Goal: Task Accomplishment & Management: Use online tool/utility

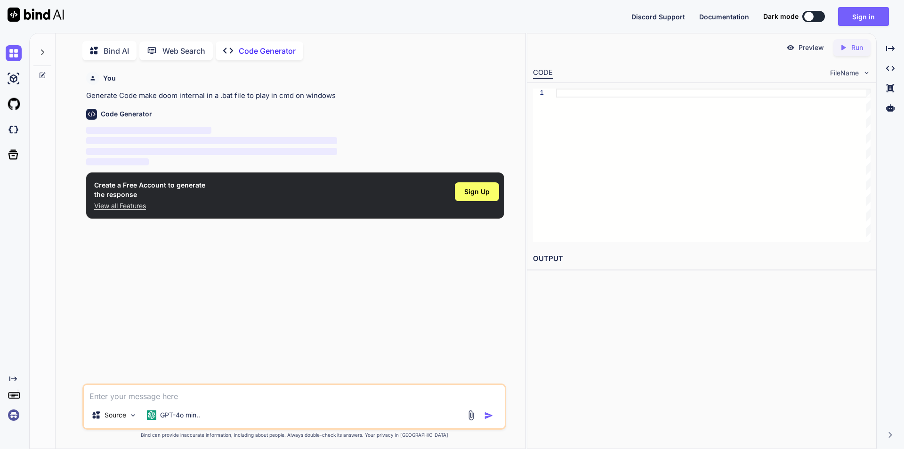
scroll to position [4, 0]
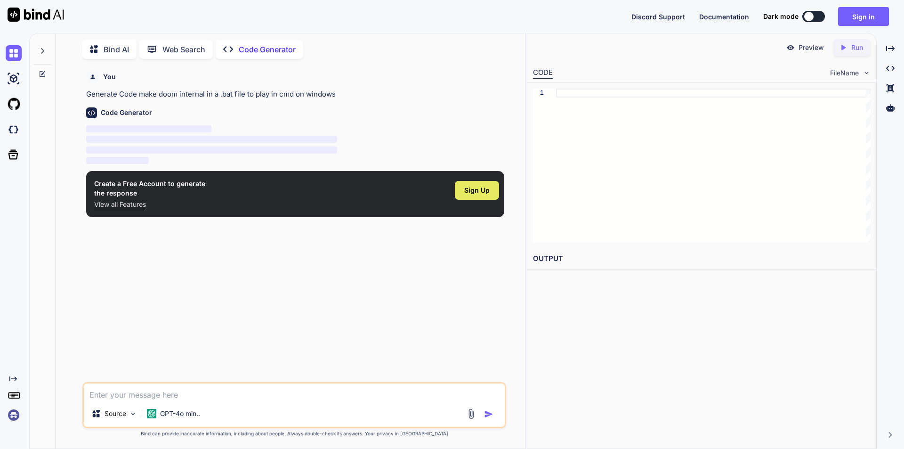
click at [467, 194] on span "Sign Up" at bounding box center [476, 190] width 25 height 9
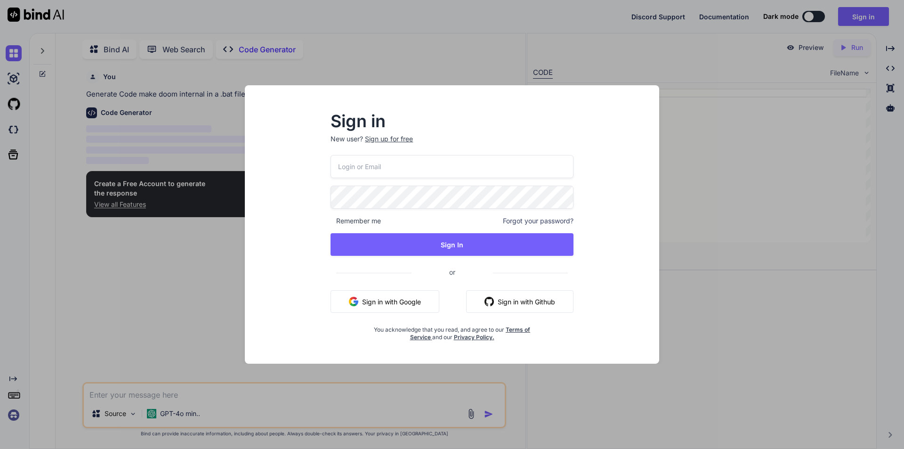
click at [385, 300] on button "Sign in with Google" at bounding box center [385, 301] width 109 height 23
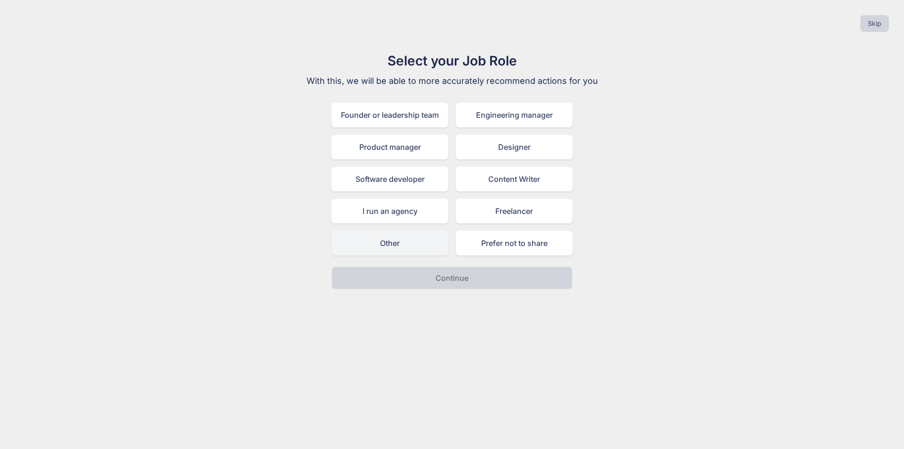
click at [406, 243] on div "Other" at bounding box center [390, 243] width 117 height 24
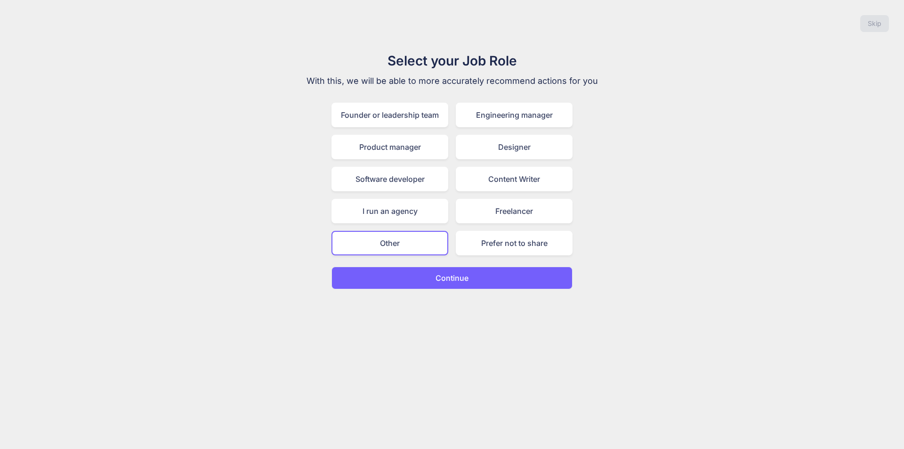
click at [413, 271] on button "Continue" at bounding box center [452, 278] width 241 height 23
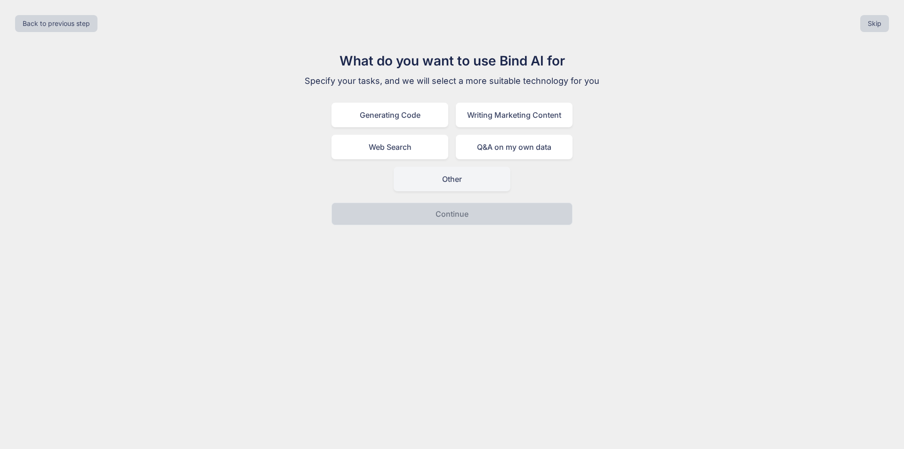
click at [416, 180] on div "Other" at bounding box center [452, 179] width 117 height 24
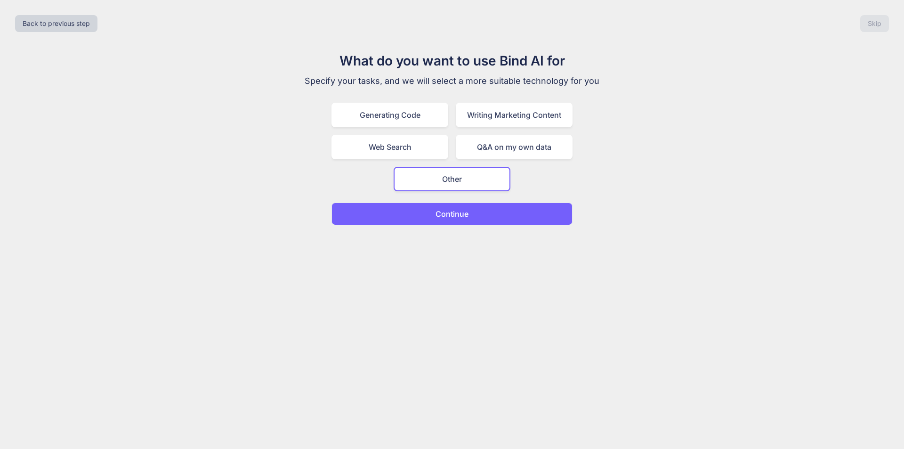
click at [407, 216] on button "Continue" at bounding box center [452, 213] width 241 height 23
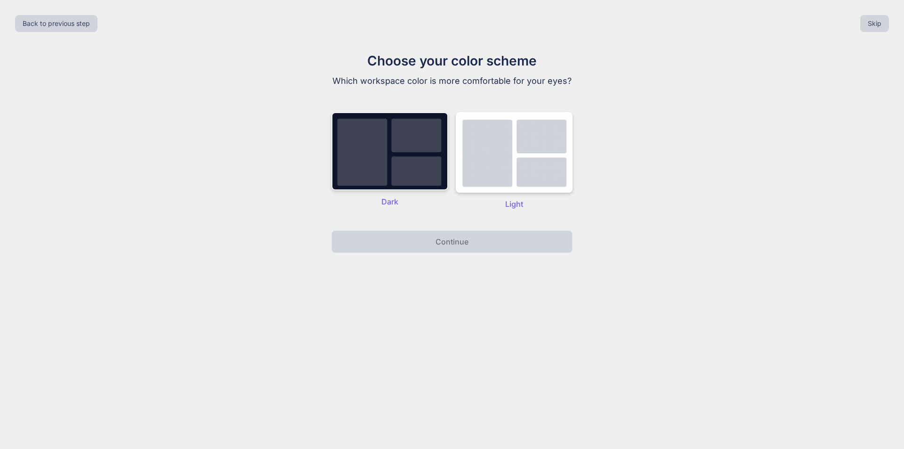
click at [421, 162] on img at bounding box center [390, 151] width 117 height 78
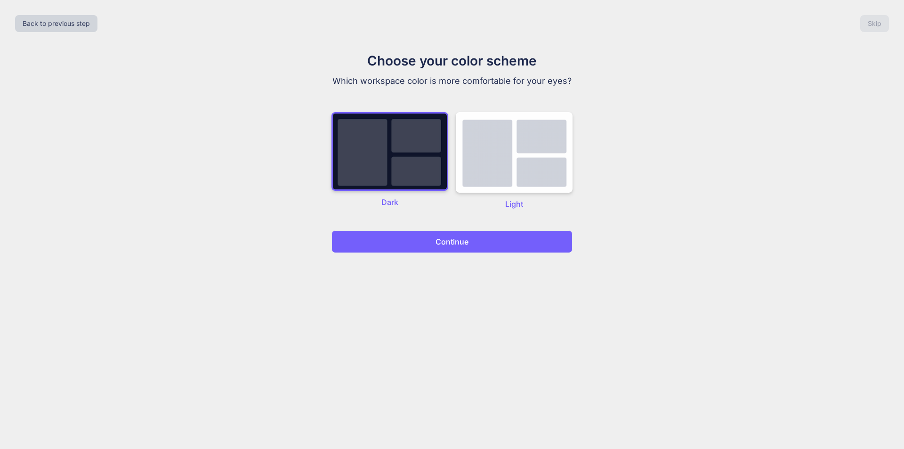
click at [416, 245] on button "Continue" at bounding box center [452, 241] width 241 height 23
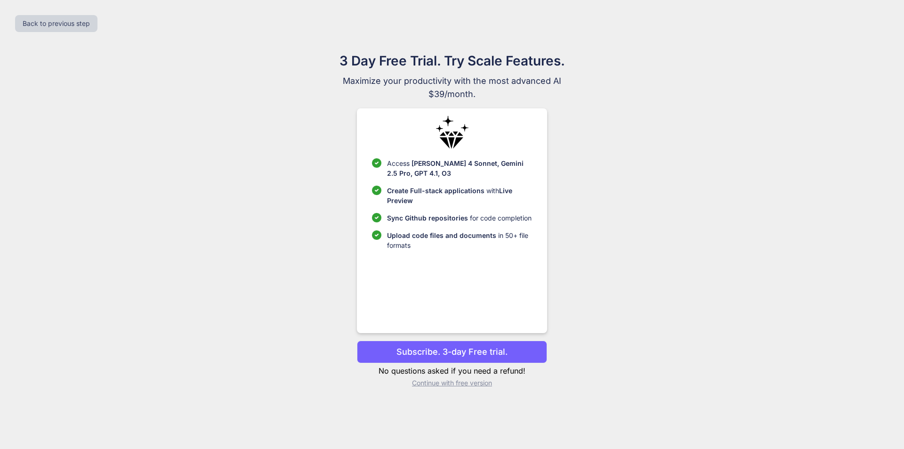
click at [435, 381] on p "Continue with free version" at bounding box center [452, 382] width 190 height 9
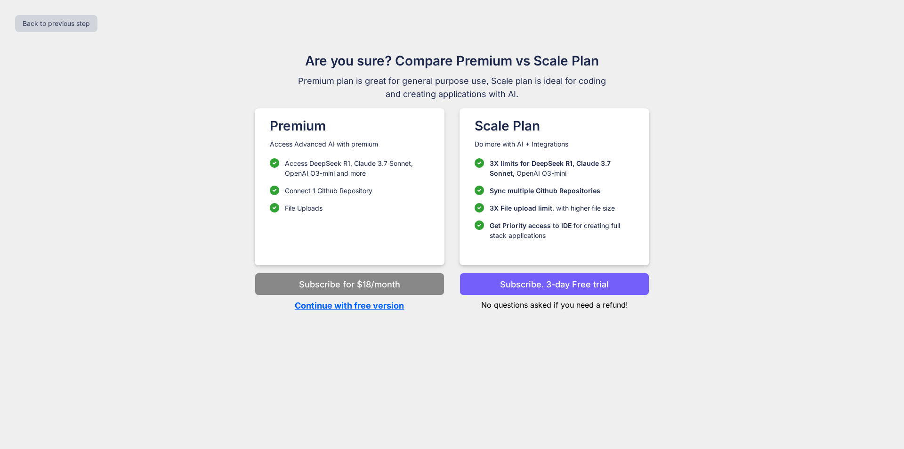
click at [377, 303] on p "Continue with free version" at bounding box center [350, 305] width 190 height 13
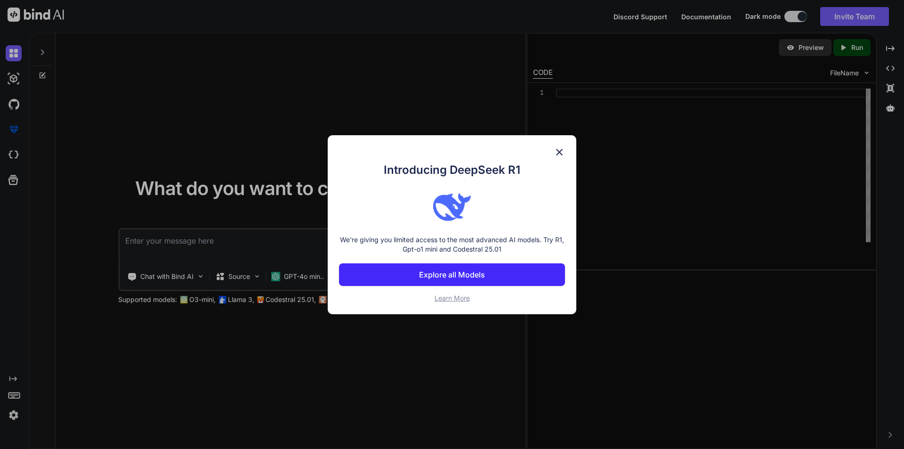
click at [550, 153] on div "Introducing DeepSeek R1 We're giving you limited access to the most advanced AI…" at bounding box center [452, 224] width 249 height 179
click at [559, 154] on img at bounding box center [559, 151] width 11 height 11
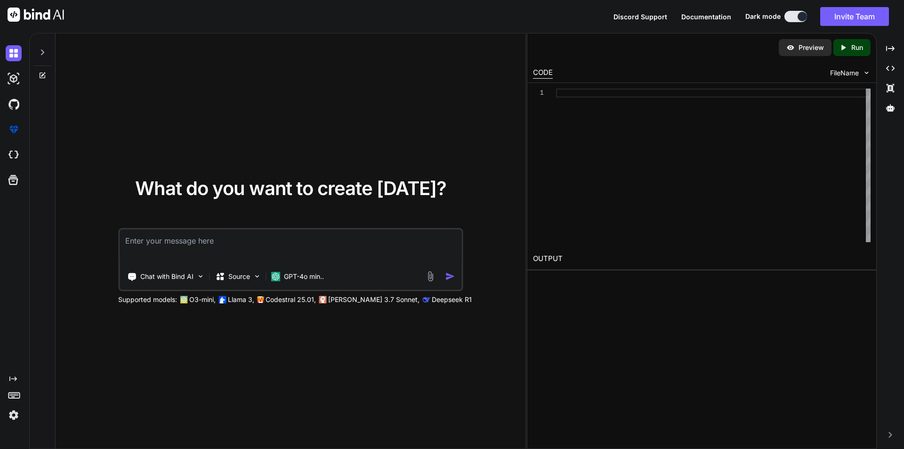
click at [249, 240] on textarea at bounding box center [291, 246] width 342 height 35
type textarea "x"
type textarea "m"
type textarea "x"
type textarea "ma"
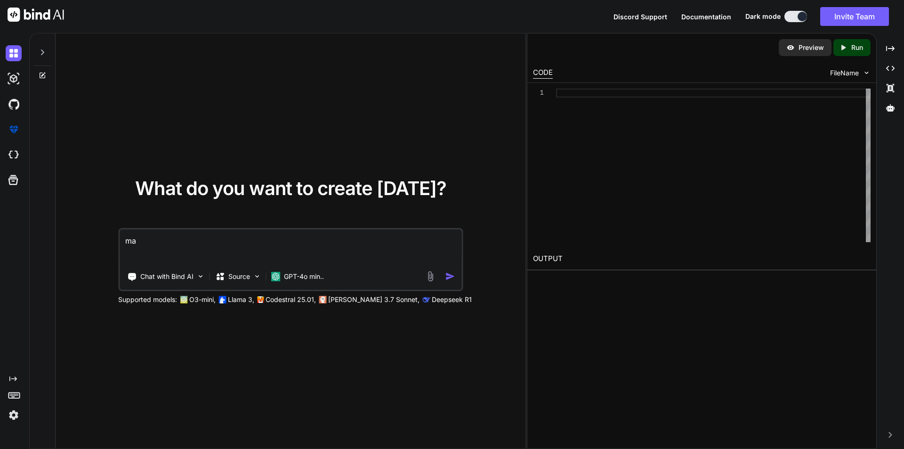
type textarea "x"
type textarea "mak"
type textarea "x"
type textarea "make"
type textarea "x"
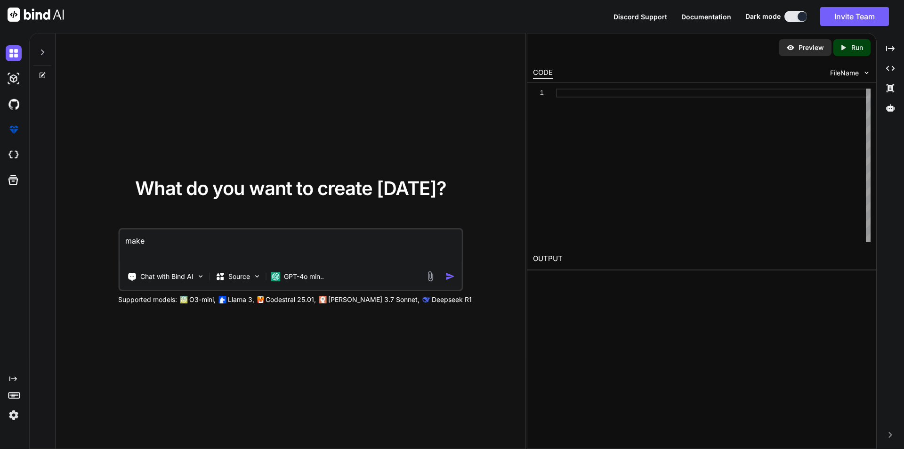
type textarea "make"
type textarea "x"
type textarea "make a"
type textarea "x"
type textarea "make a"
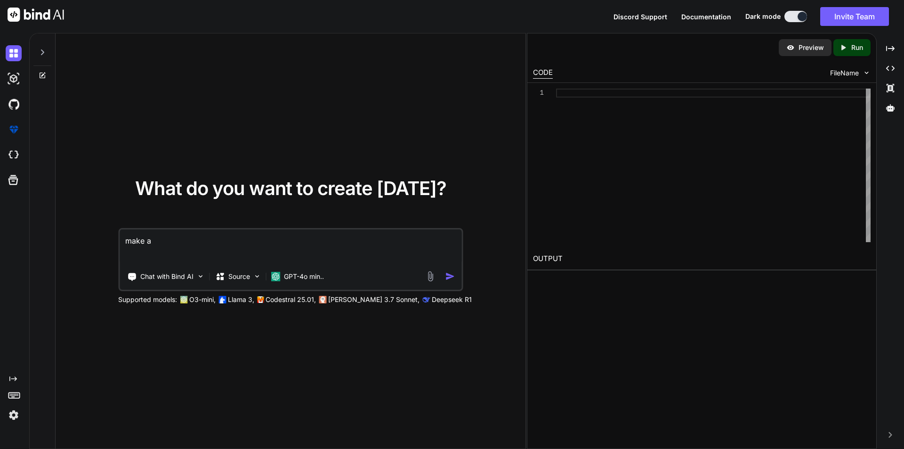
type textarea "x"
type textarea "make a ."
type textarea "x"
type textarea "make a .b"
type textarea "x"
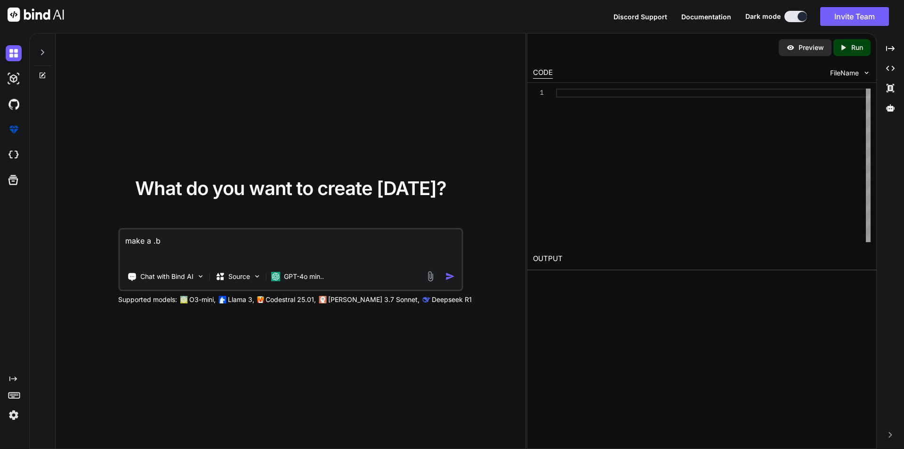
type textarea "make a .ba"
type textarea "x"
type textarea "make a .bat"
type textarea "x"
type textarea "make a .bat"
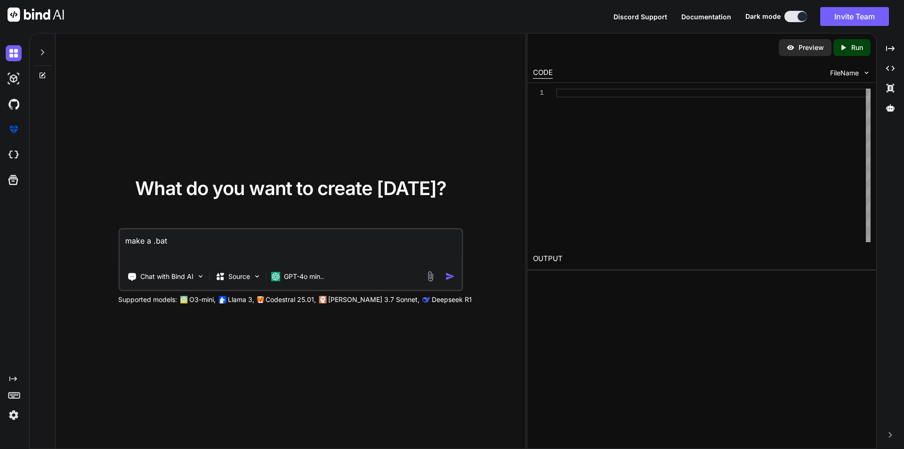
type textarea "x"
type textarea "make a .bat g"
type textarea "x"
type textarea "make a .bat ga"
type textarea "x"
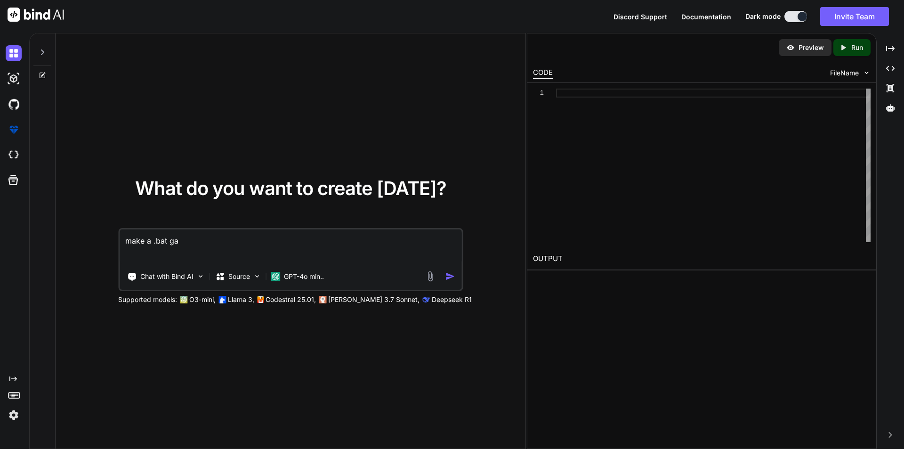
type textarea "make a .bat gam"
type textarea "x"
type textarea "make a .bat game"
type textarea "x"
type textarea "make a .bat game"
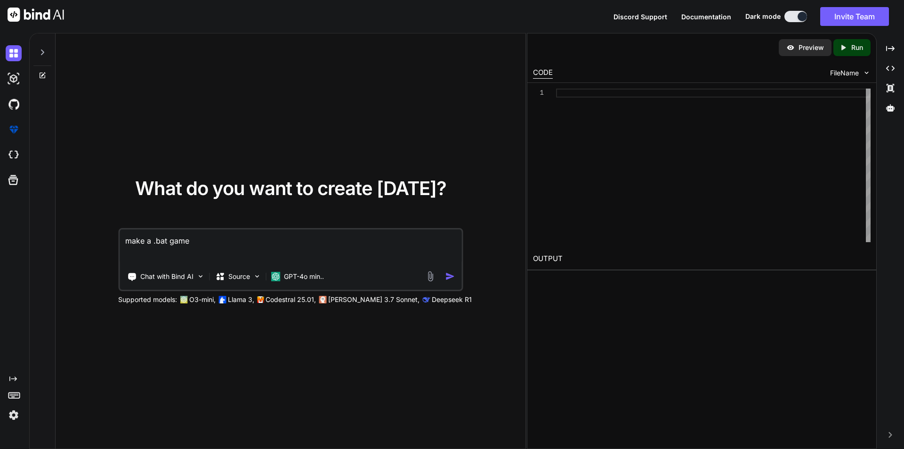
type textarea "x"
type textarea "make a .bat game l"
type textarea "x"
type textarea "make a .bat game li"
type textarea "x"
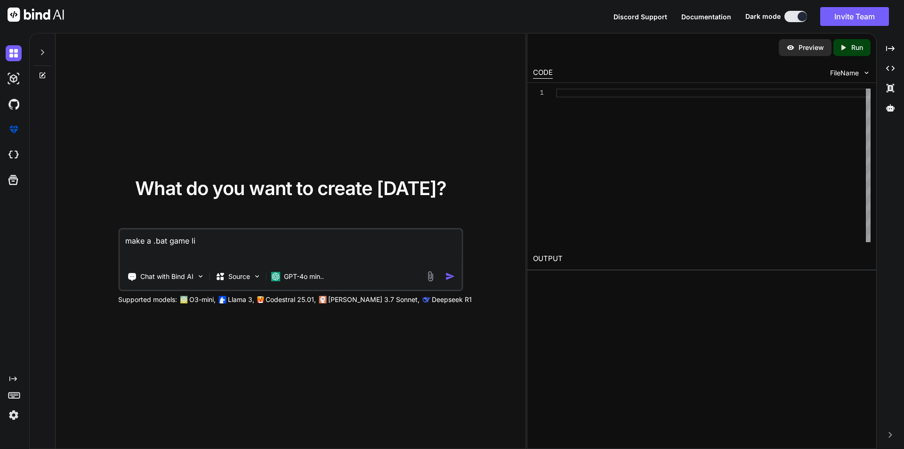
type textarea "make a .bat game lik"
type textarea "x"
type textarea "make a .bat game like"
type textarea "x"
type textarea "make a .bat game like"
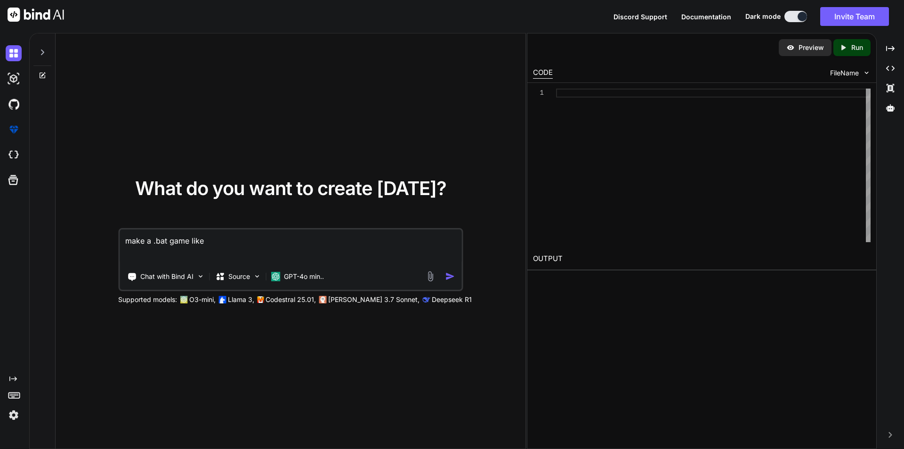
type textarea "x"
type textarea "make a .bat game like d"
type textarea "x"
type textarea "make a .bat game like do"
type textarea "x"
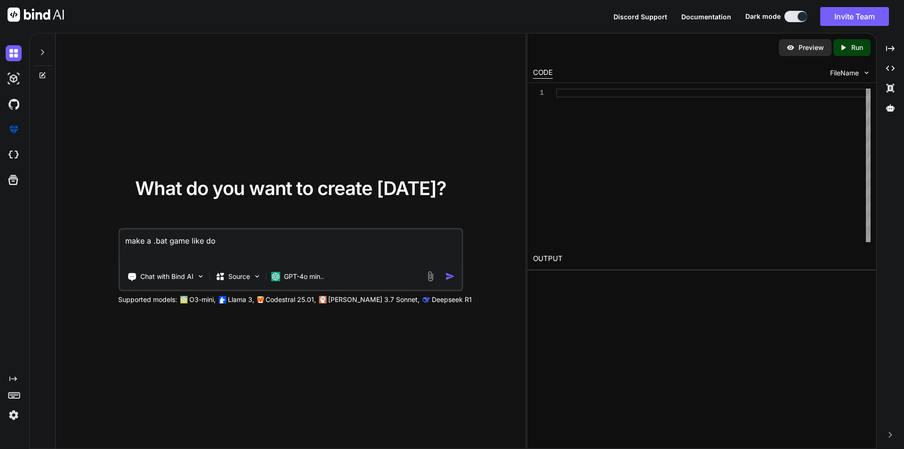
type textarea "make a .bat game like doo"
type textarea "x"
type textarea "make a .bat game like doom"
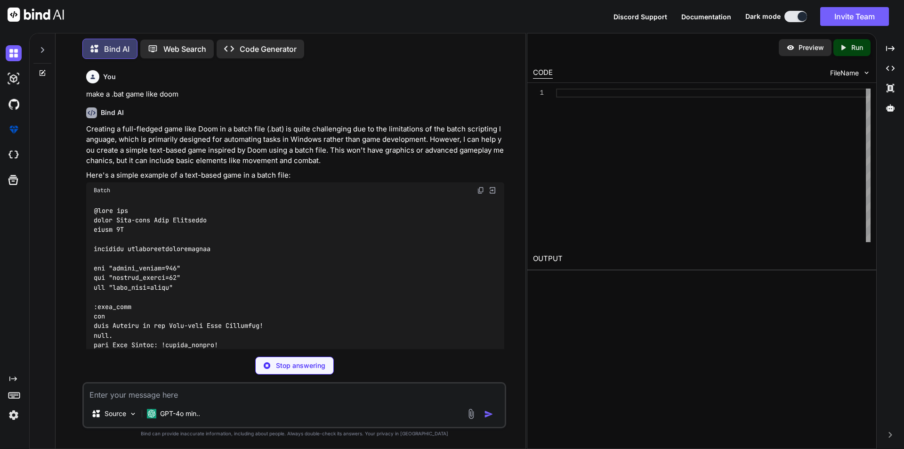
type textarea "x"
type textarea ") else ( echo You have escaped the battle! ) pause exit"
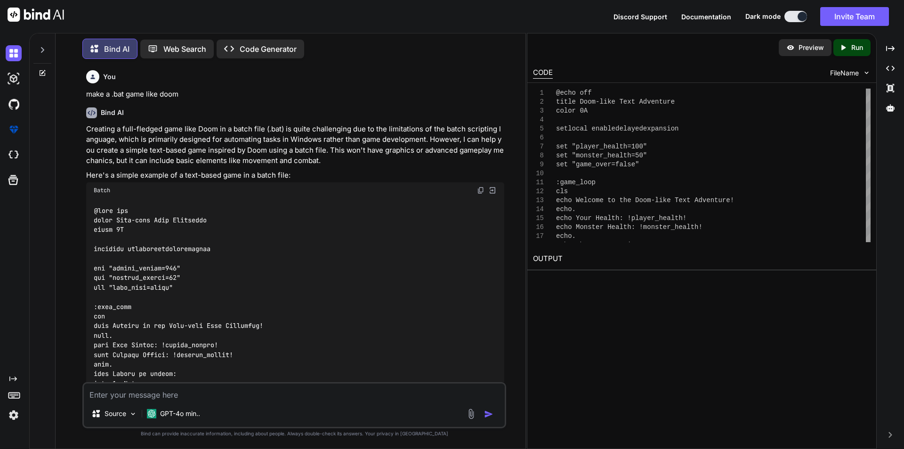
click at [479, 188] on img at bounding box center [481, 190] width 8 height 8
type textarea "x"
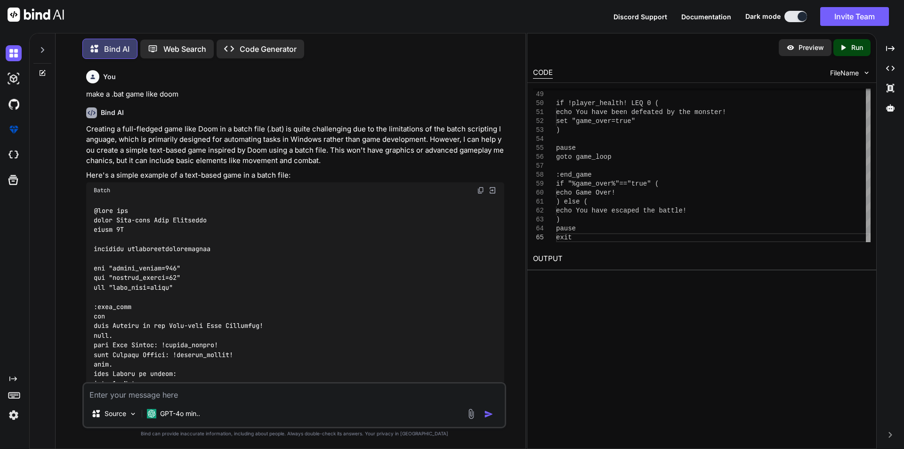
click at [160, 389] on textarea at bounding box center [294, 391] width 421 height 17
type textarea "make"
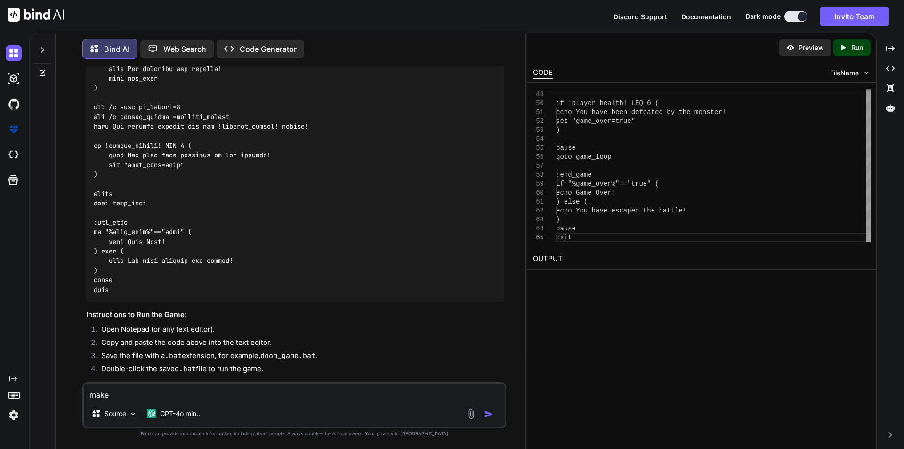
scroll to position [634, 0]
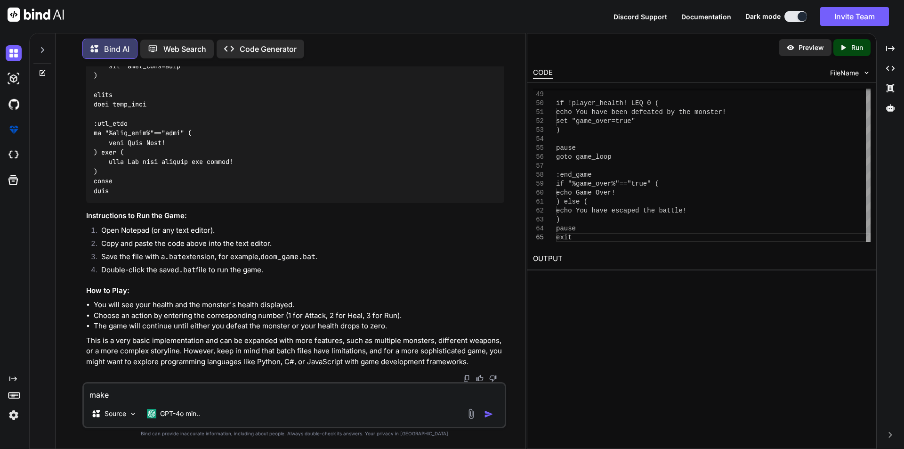
type textarea "x"
type textarea "make d"
type textarea "x"
type textarea "make do"
type textarea "x"
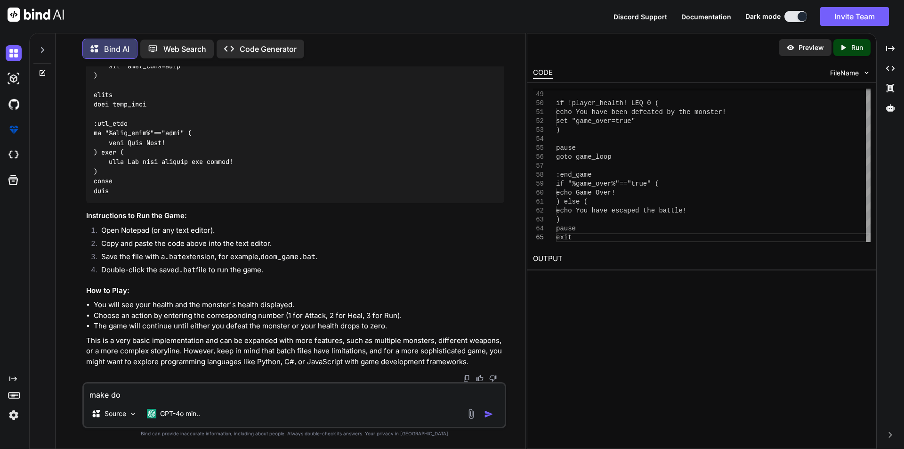
type textarea "make doo"
type textarea "x"
type textarea "make doom"
type textarea "x"
type textarea "make doom"
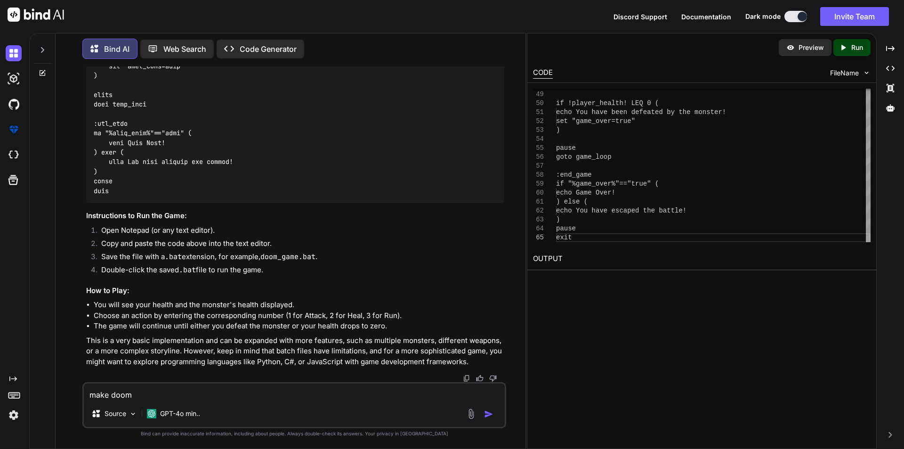
type textarea "x"
type textarea "make doom o"
type textarea "x"
type textarea "make doom or"
type textarea "x"
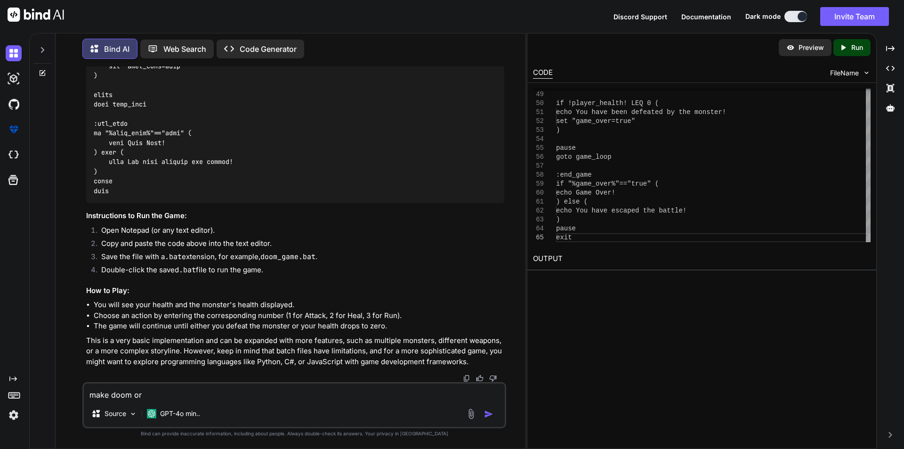
type textarea "make doom ori"
type textarea "x"
type textarea "make doom orig"
type textarea "x"
type textarea "make doom origi"
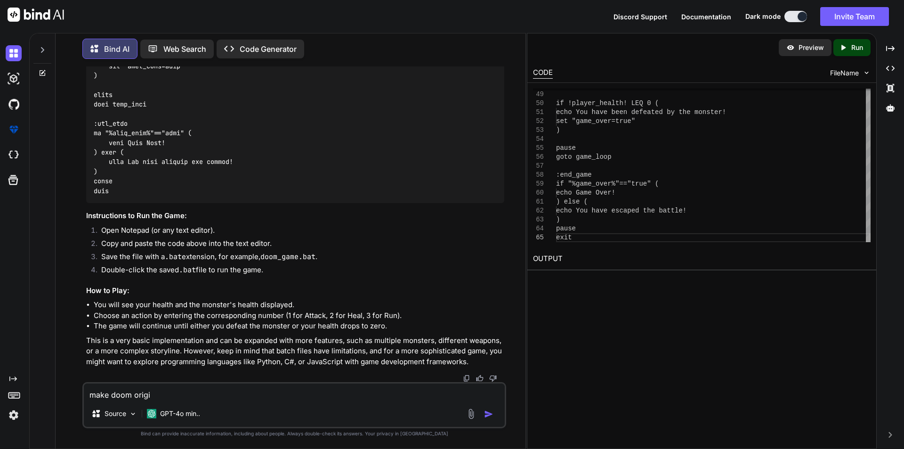
type textarea "x"
type textarea "make doom origina"
type textarea "x"
type textarea "make doom original"
type textarea "x"
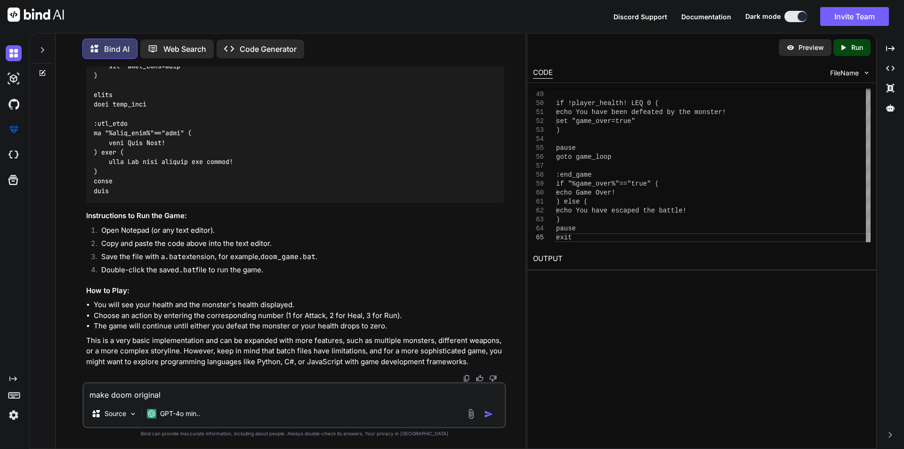
type textarea "make doom original"
type textarea "x"
type textarea "make doom original r"
type textarea "x"
type textarea "make doom original ru"
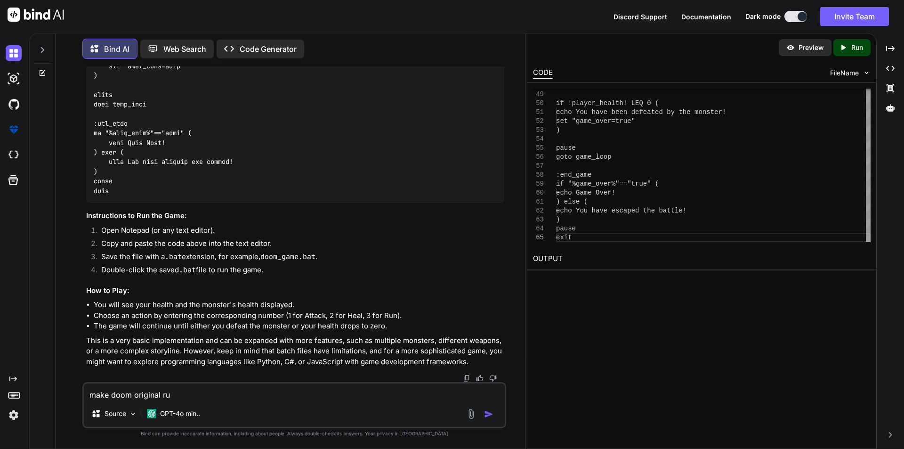
type textarea "x"
type textarea "make doom original run"
type textarea "x"
type textarea "make doom original run"
type textarea "x"
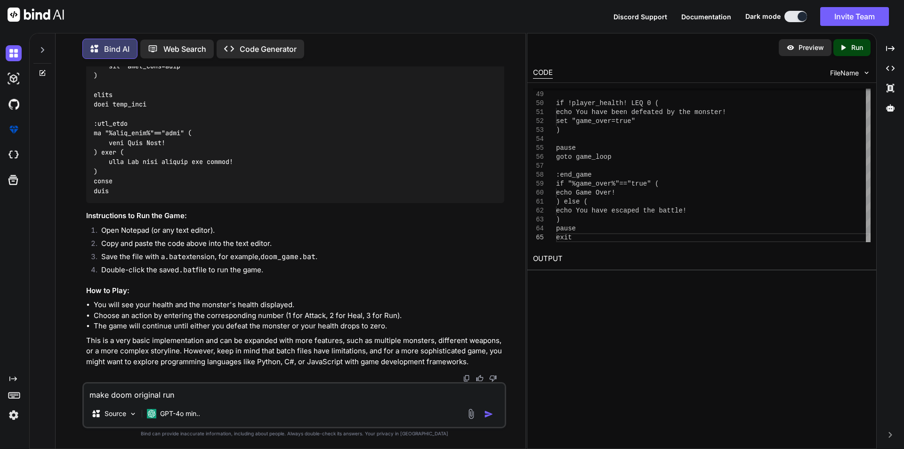
type textarea "make doom original run i"
type textarea "x"
type textarea "make doom original run in"
type textarea "x"
type textarea "make doom original run in"
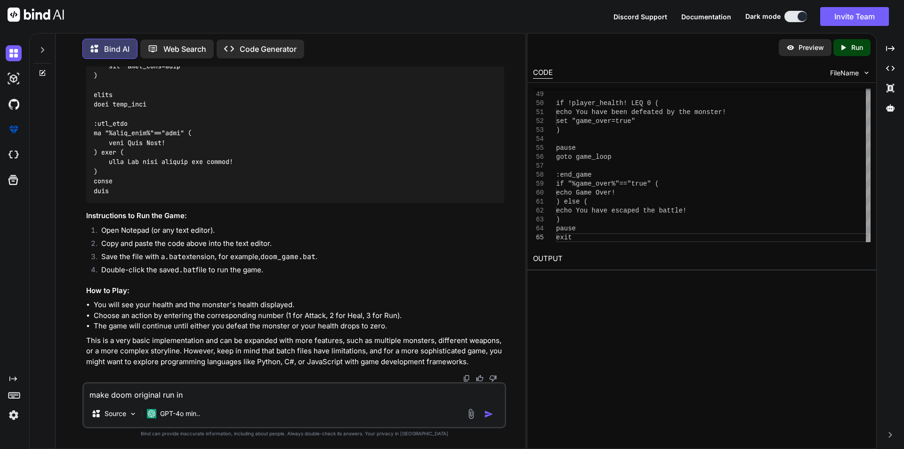
type textarea "x"
type textarea "make doom original run in a"
type textarea "x"
type textarea "make doom original run in a"
type textarea "x"
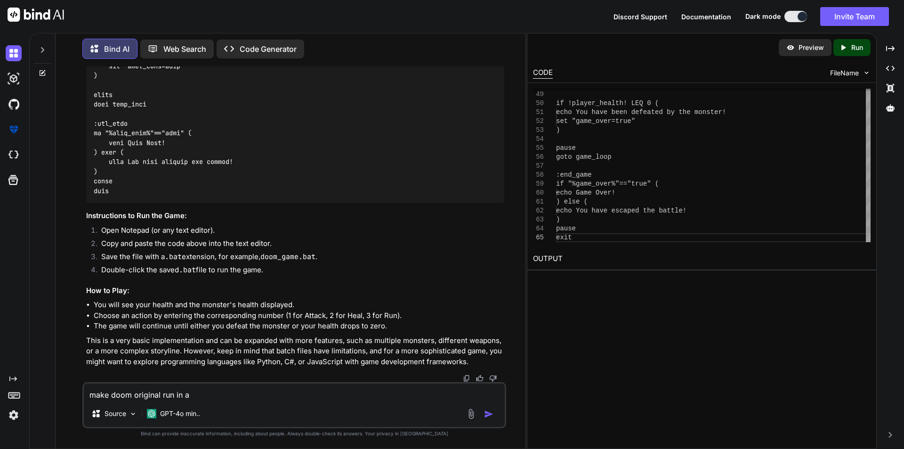
type textarea "make doom original run in a ."
type textarea "x"
type textarea "make doom original run in a .h"
type textarea "x"
type textarea "make doom original run in a .ht"
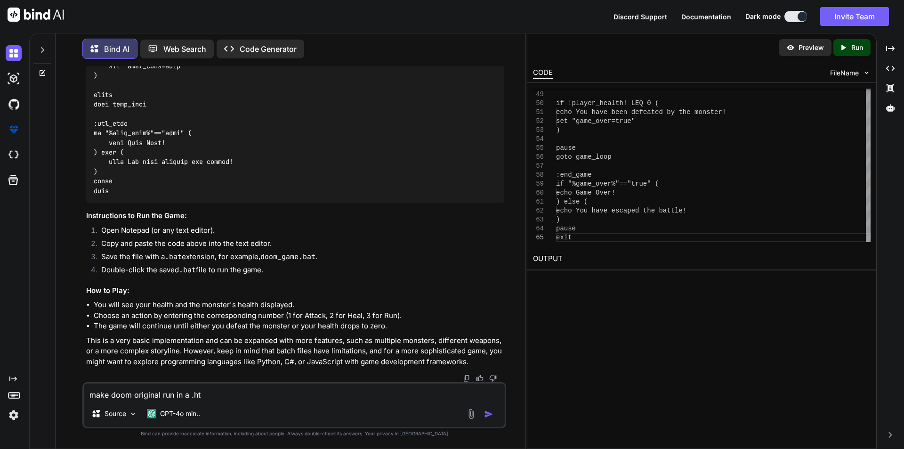
type textarea "x"
type textarea "make doom original run in a .htm"
type textarea "x"
type textarea "make doom original run in a .html"
type textarea "x"
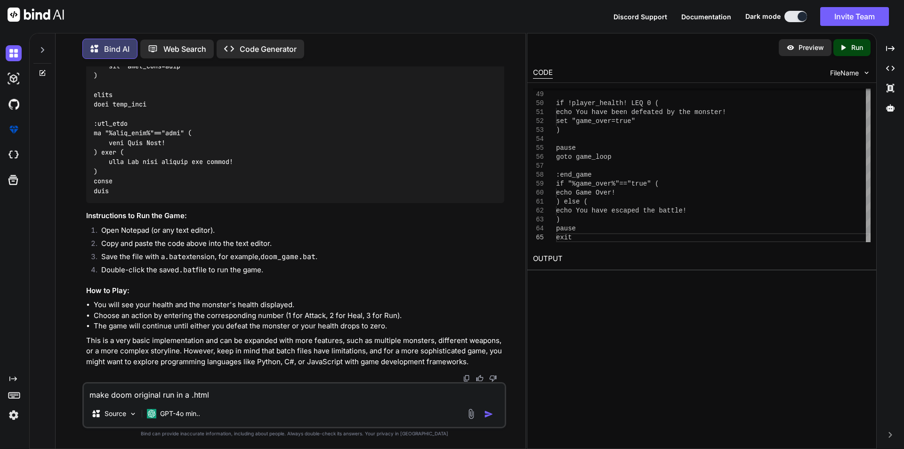
type textarea "make doom original run in a .html"
type textarea "x"
type textarea "make doom original run in a .html w"
type textarea "x"
type textarea "make doom original run in a .html wi"
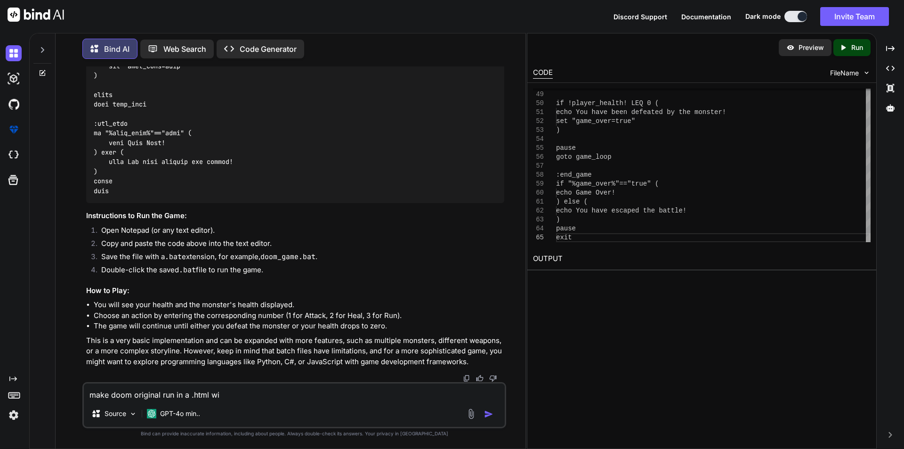
type textarea "x"
type textarea "make doom original run in a .html wit"
type textarea "x"
type textarea "make doom original run in a .html with"
type textarea "x"
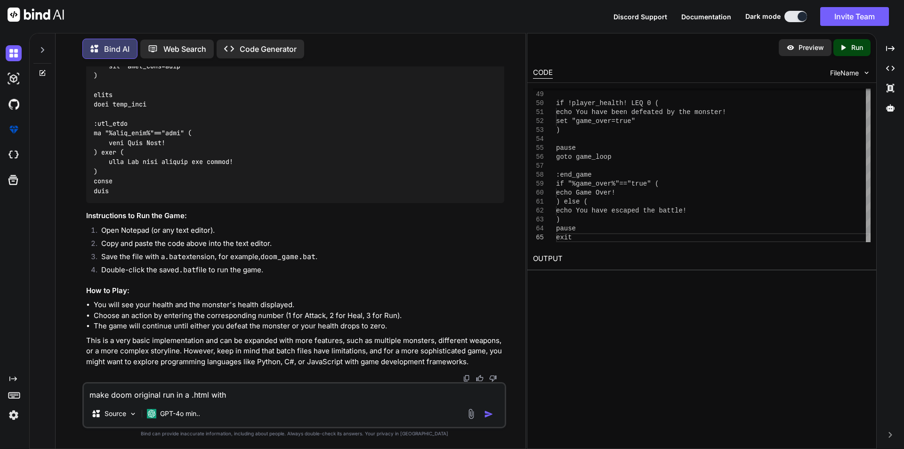
type textarea "make doom original run in a .html with"
type textarea "x"
type textarea "make doom original run in a .html with j"
type textarea "x"
type textarea "make doom original run in a .html with ja"
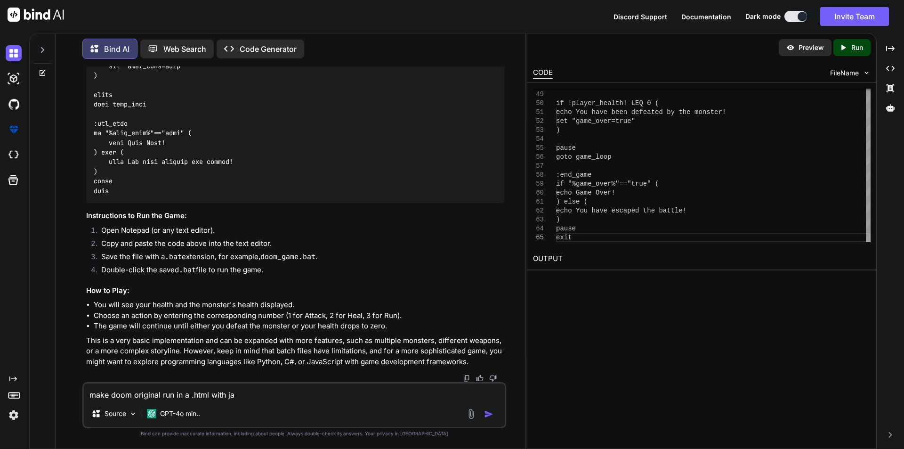
type textarea "x"
type textarea "make doom original run in a .html with jav"
type textarea "x"
type textarea "make doom original run in a .html with java"
type textarea "x"
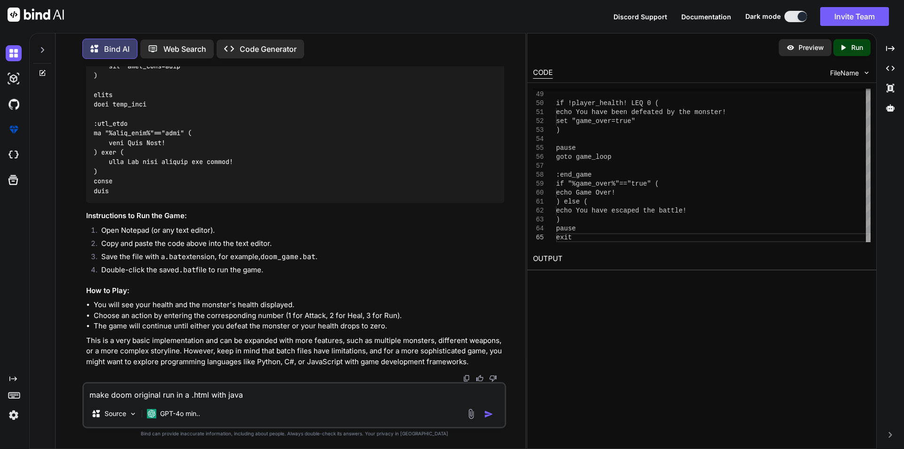
type textarea "make doom original run in a .html with javas"
type textarea "x"
type textarea "make doom original run in a .html with javasc"
type textarea "x"
type textarea "make doom original run in a .html with javascrui"
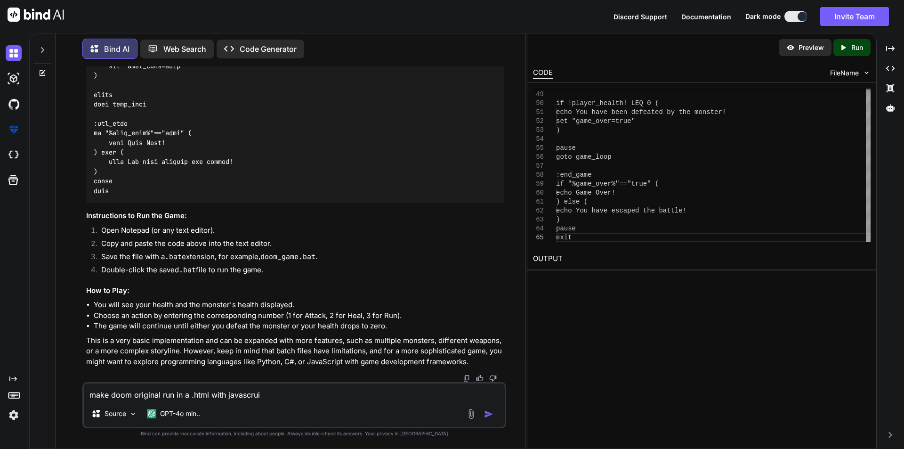
type textarea "x"
type textarea "make doom original run in a .html with javascru"
type textarea "x"
type textarea "make doom original run in a .html with javascr"
type textarea "x"
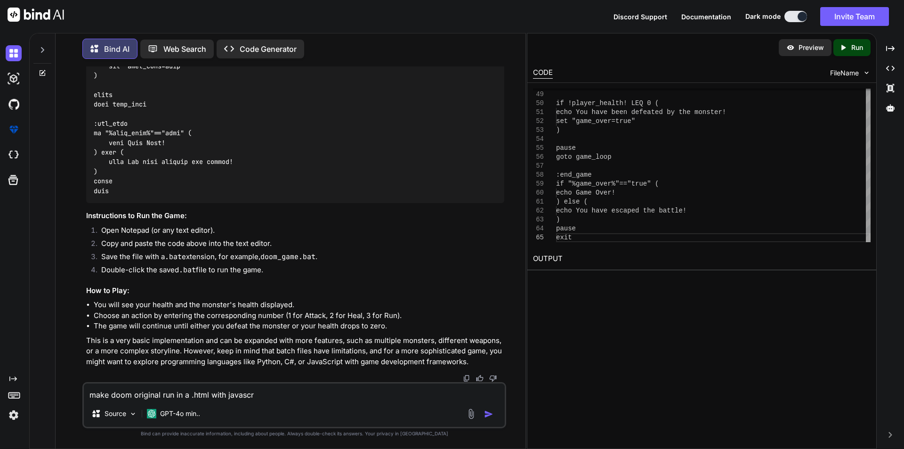
type textarea "make doom original run in a .html with javascri"
type textarea "x"
type textarea "make doom original run in a .html with javascrip"
type textarea "x"
type textarea "make doom original run in a .html with javascript"
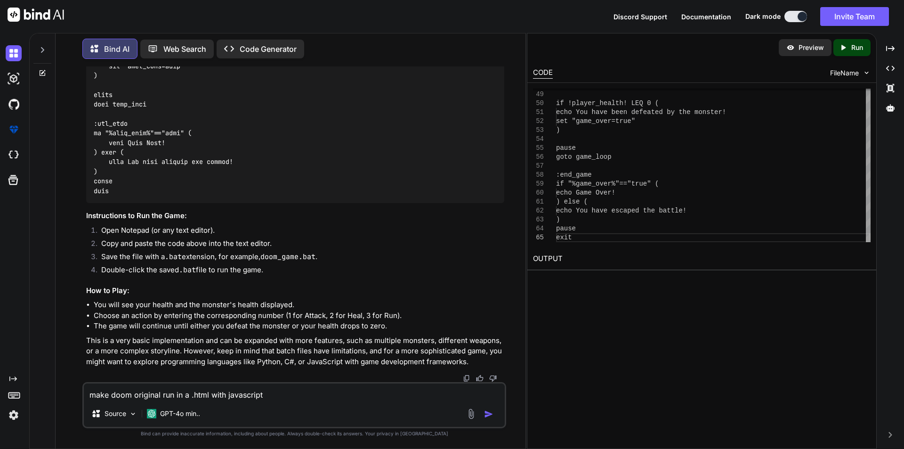
type textarea "x"
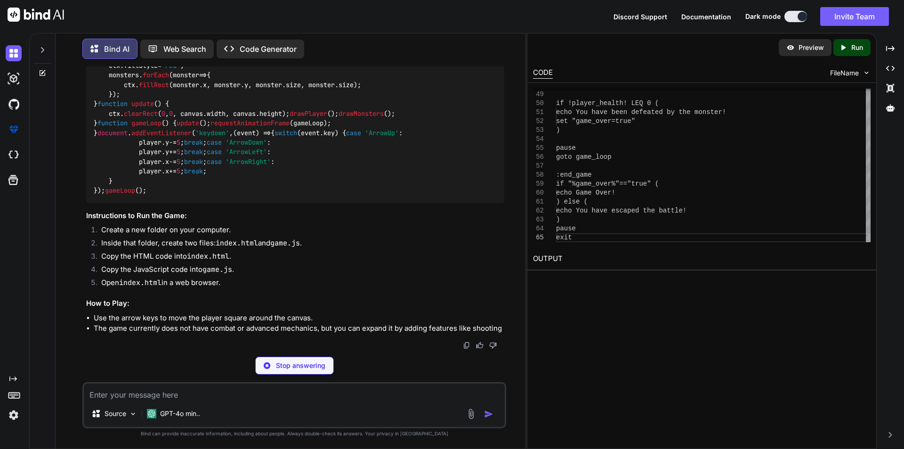
scroll to position [1793, 0]
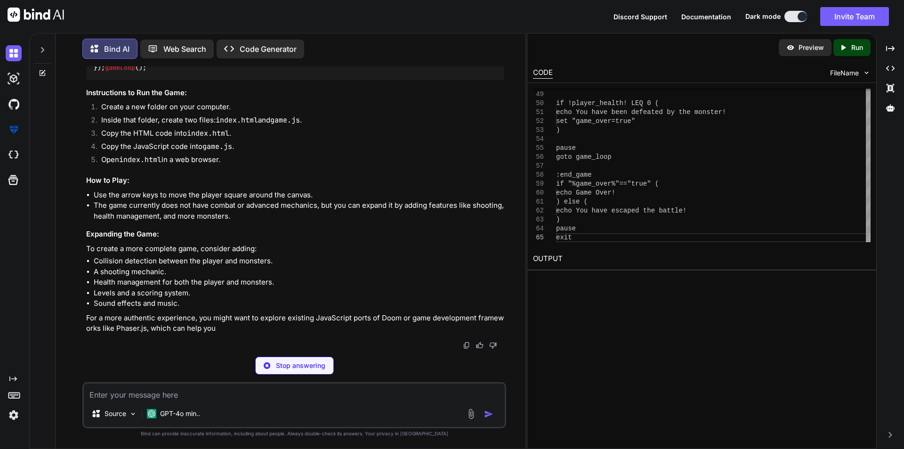
type textarea "x"
type textarea "<script src="game.js"></script> </body> </html>"
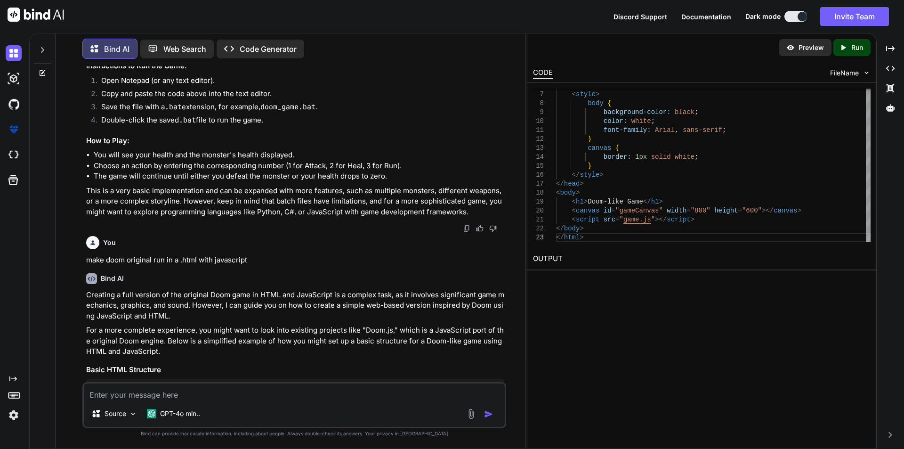
scroll to position [894, 0]
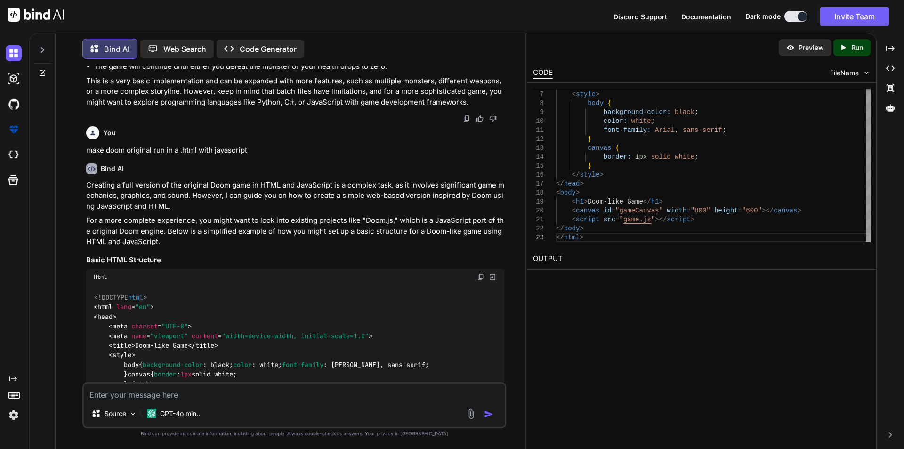
click at [479, 274] on img at bounding box center [481, 277] width 8 height 8
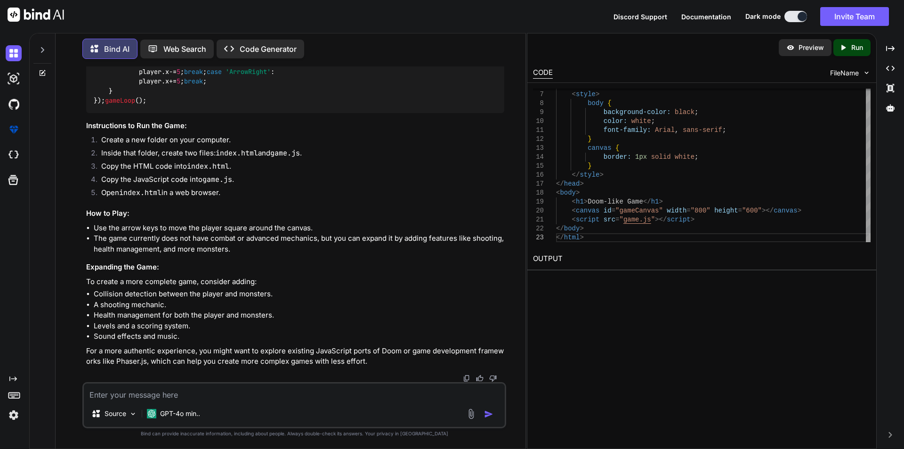
scroll to position [1333, 0]
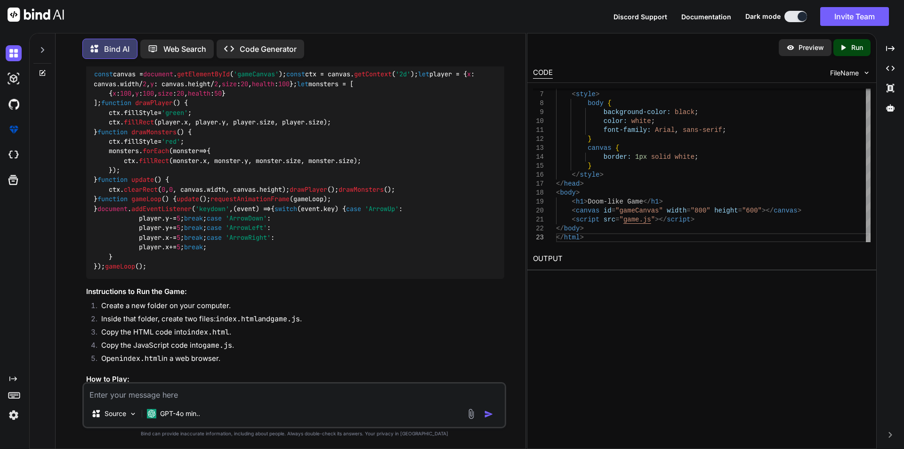
click at [478, 58] on img at bounding box center [481, 54] width 8 height 8
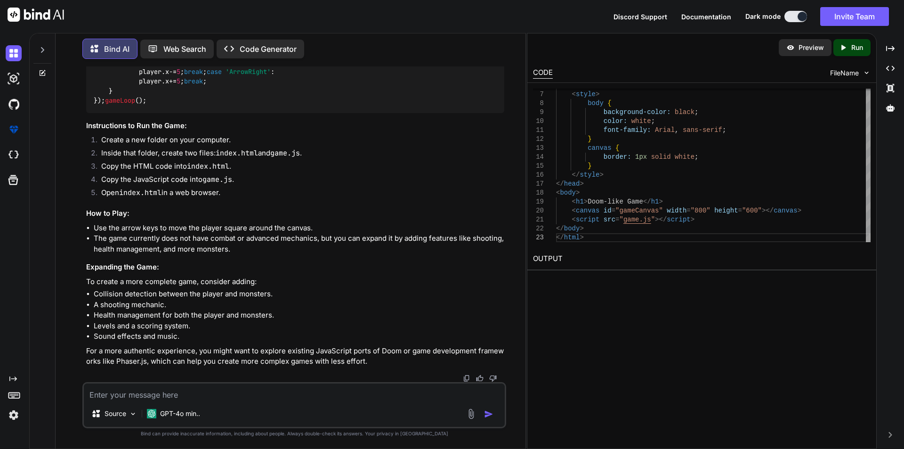
scroll to position [1883, 0]
click at [179, 392] on textarea at bounding box center [294, 391] width 421 height 17
type textarea "x"
type textarea "i"
type textarea "x"
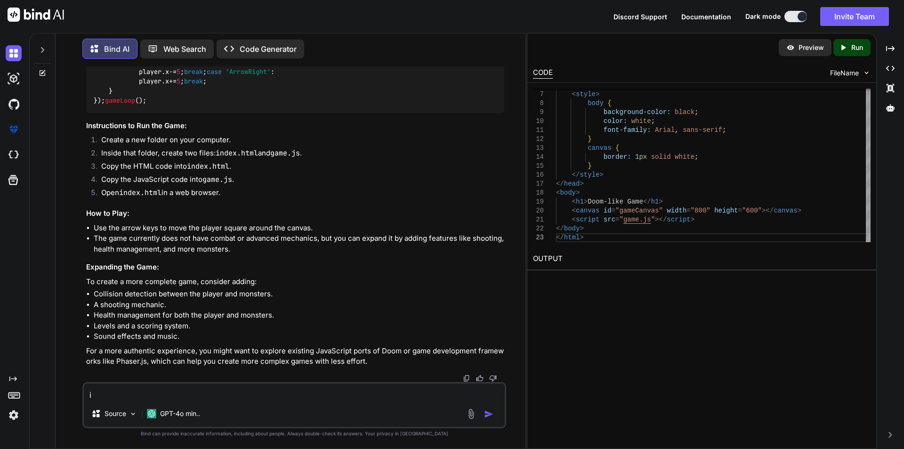
type textarea "im"
type textarea "x"
type textarea "imp"
type textarea "x"
type textarea "impr"
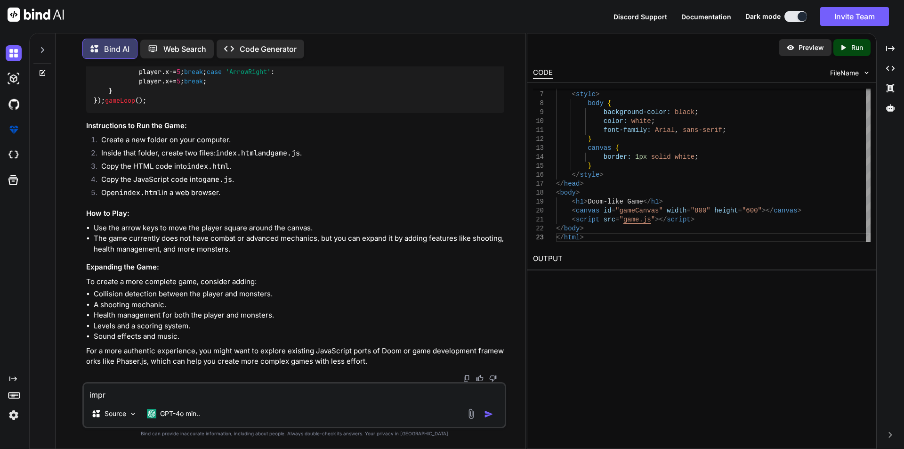
type textarea "x"
type textarea "impro"
type textarea "x"
type textarea "improv"
type textarea "x"
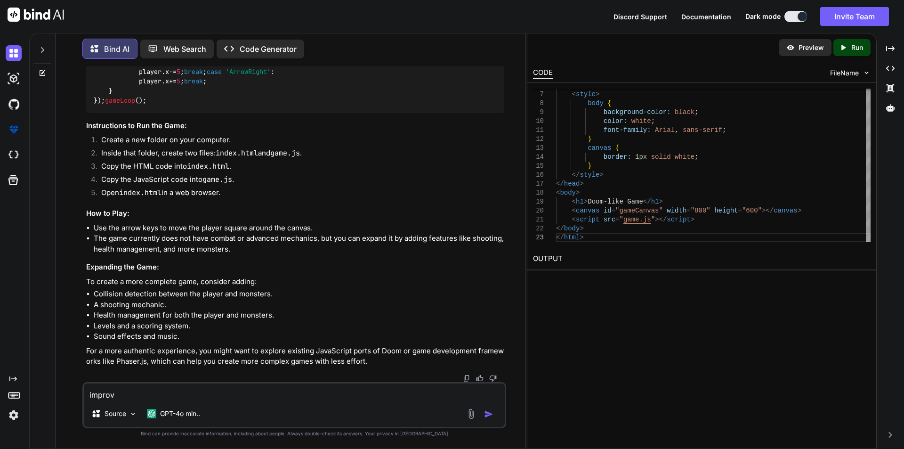
type textarea "improve"
type textarea "x"
type textarea "improve"
type textarea "x"
type textarea "improve i"
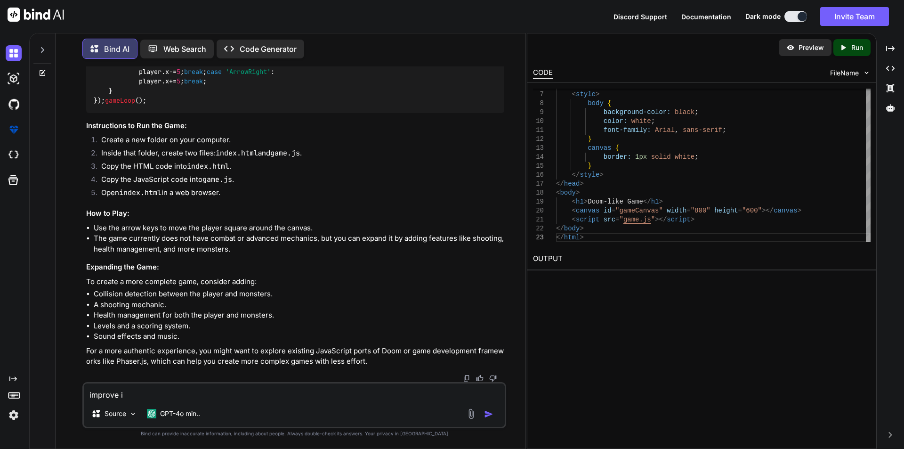
type textarea "x"
type textarea "improve it"
type textarea "x"
type textarea "improve it"
type textarea "x"
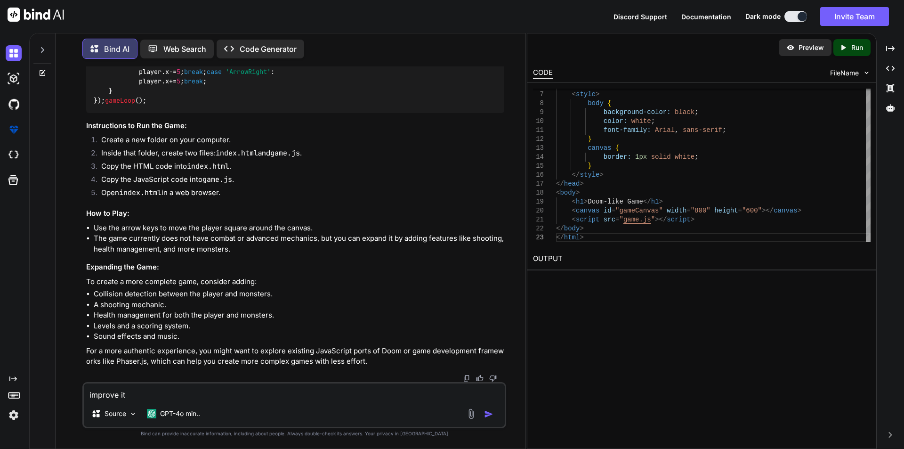
type textarea "improve it j"
type textarea "x"
type textarea "improve it ju"
type textarea "x"
type textarea "improve it jus"
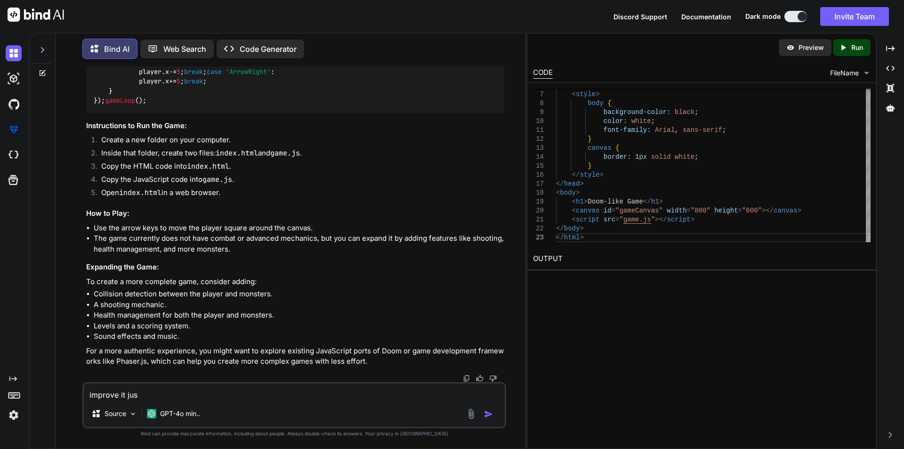
type textarea "x"
type textarea "improve it just"
type textarea "x"
type textarea "improve it jus"
type textarea "x"
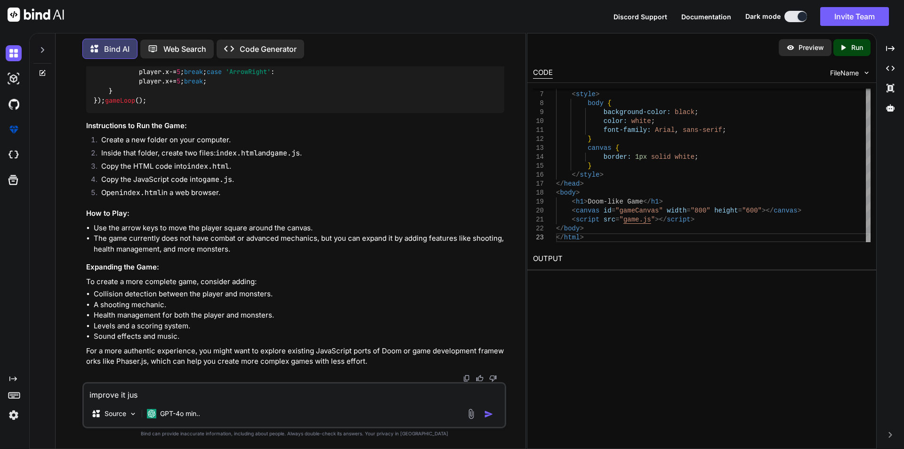
type textarea "improve it ju"
type textarea "x"
type textarea "improve it j"
type textarea "x"
type textarea "improve it"
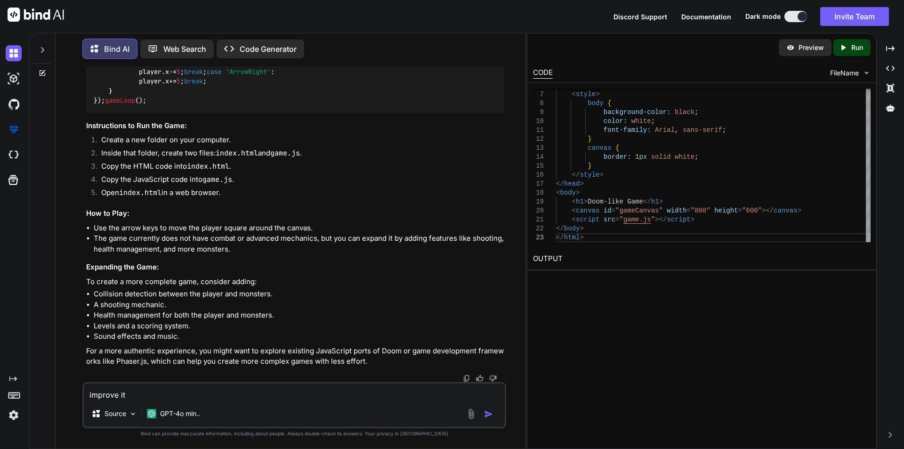
type textarea "x"
type textarea "improve it t"
type textarea "x"
type textarea "improve it to"
type textarea "x"
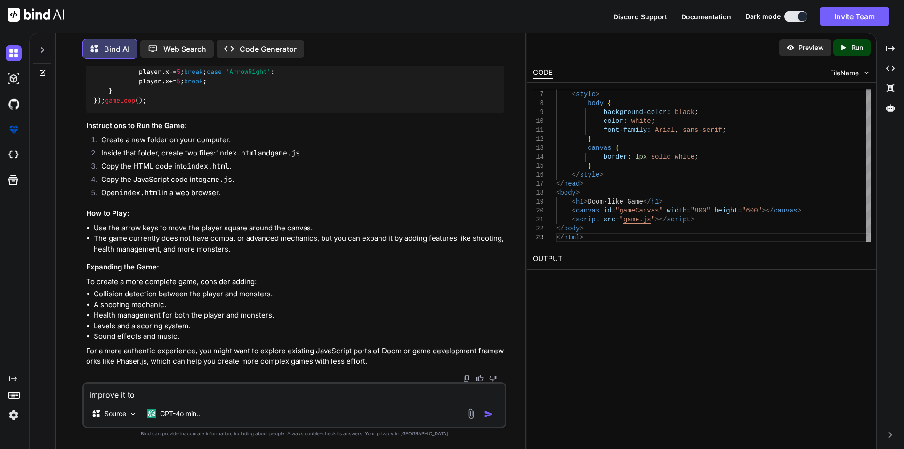
type textarea "improve it to"
type textarea "x"
type textarea "improve it to m"
type textarea "x"
type textarea "improve it to ma"
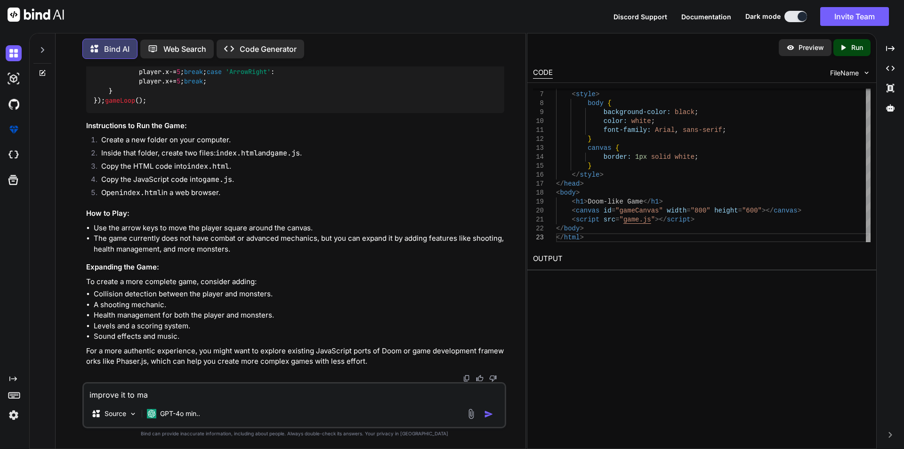
type textarea "x"
type textarea "improve it to mak"
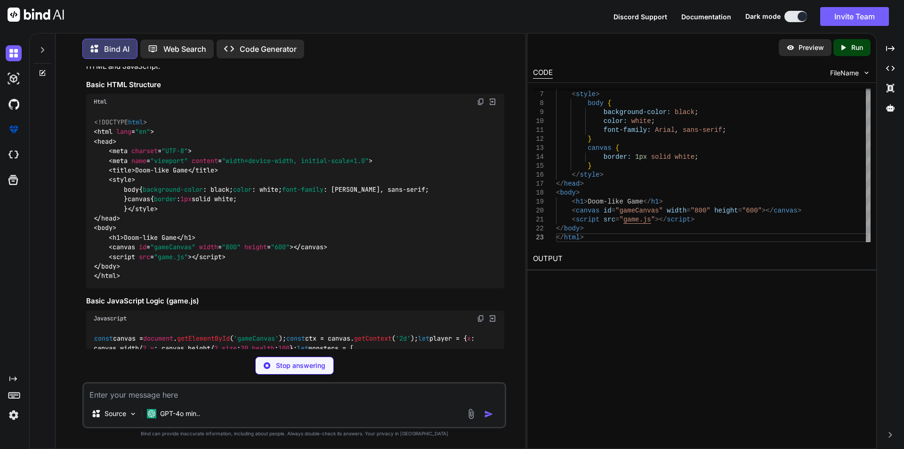
scroll to position [1066, 0]
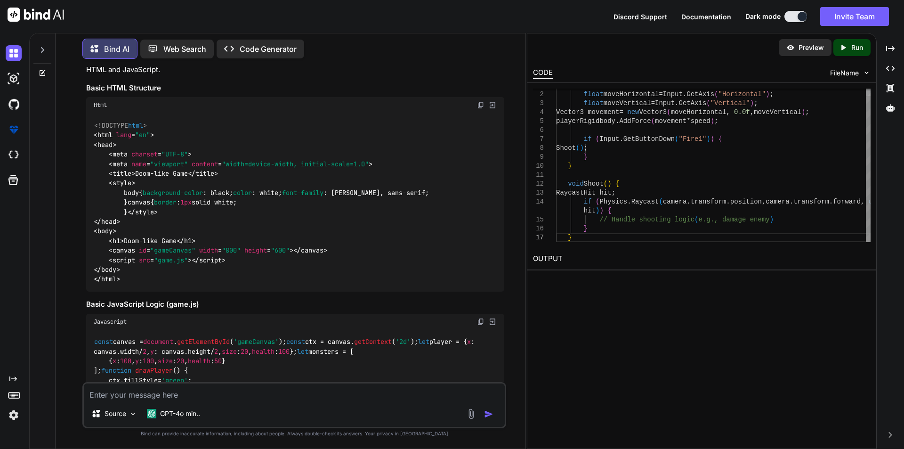
click at [144, 392] on textarea at bounding box center [294, 391] width 421 height 17
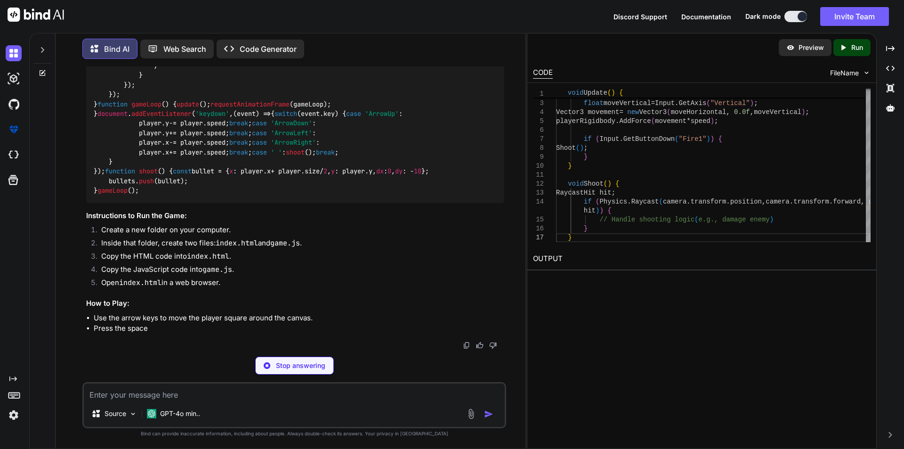
scroll to position [3790, 0]
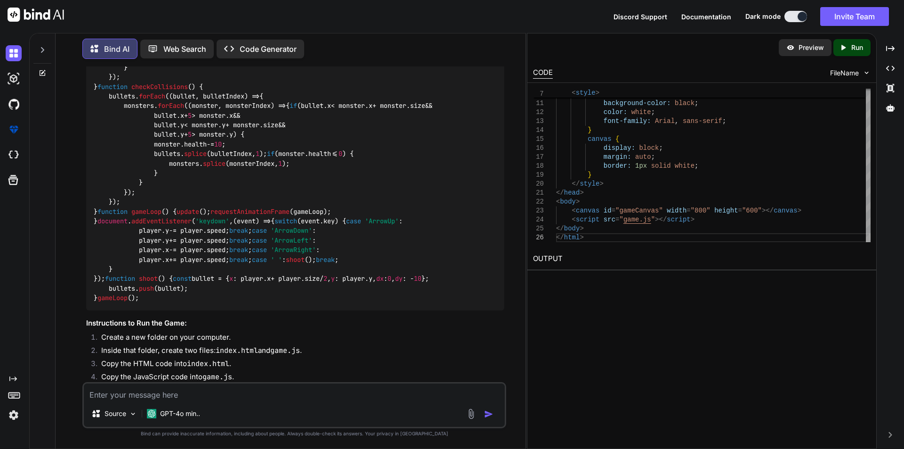
scroll to position [3570, 0]
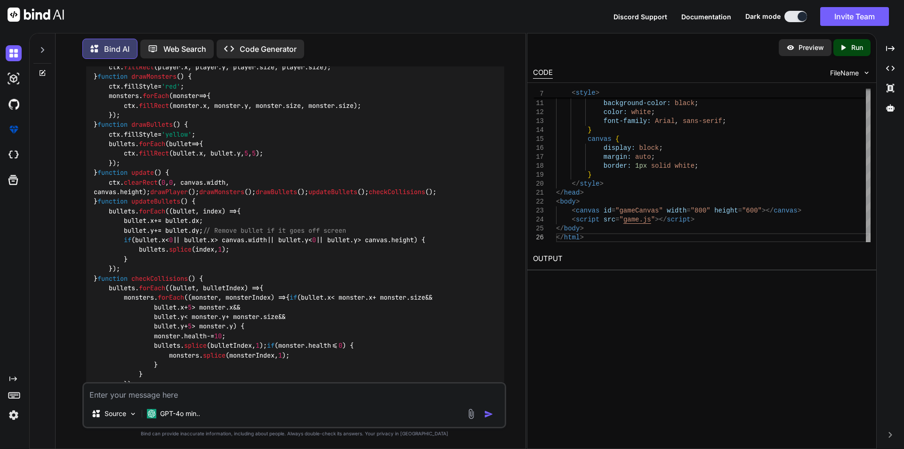
scroll to position [3131, 0]
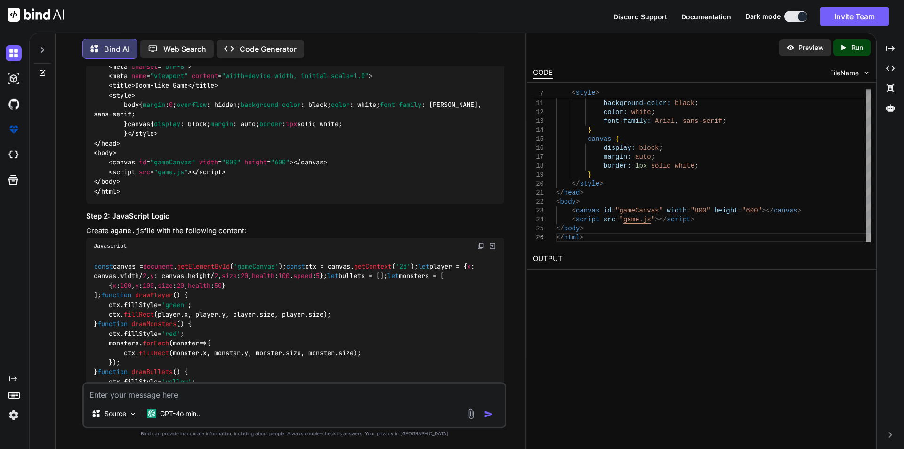
click at [184, 43] on p "Web Search" at bounding box center [184, 48] width 43 height 11
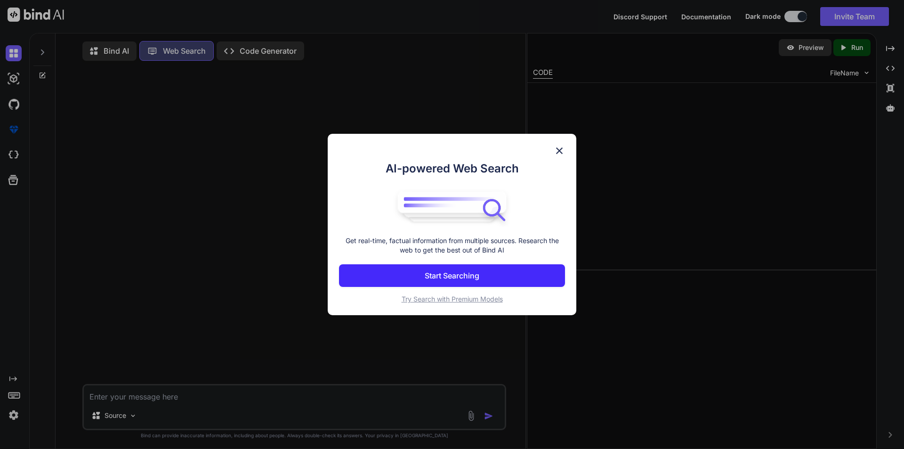
scroll to position [4, 0]
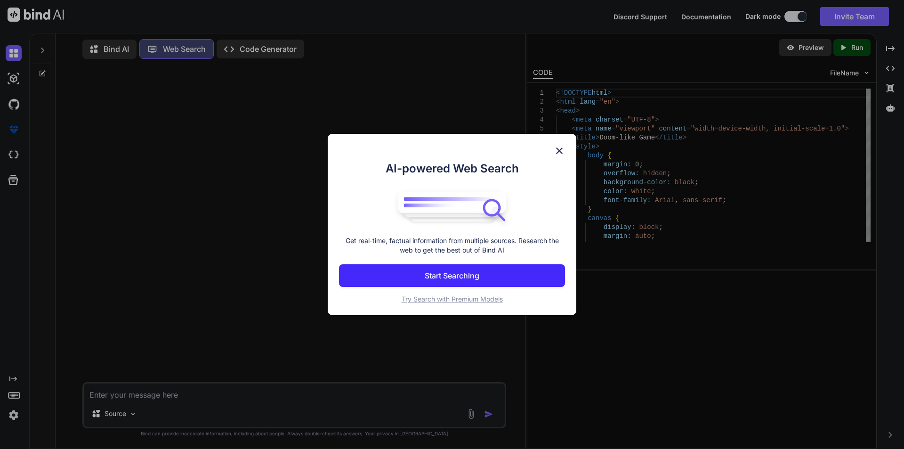
click at [467, 273] on p "Start Searching" at bounding box center [452, 275] width 55 height 11
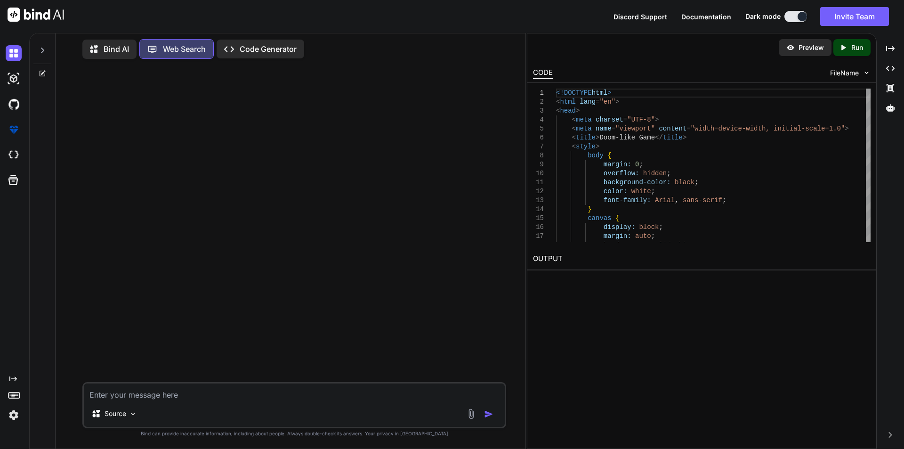
click at [117, 403] on div "Source" at bounding box center [294, 405] width 424 height 46
click at [116, 411] on p "Source" at bounding box center [116, 413] width 22 height 9
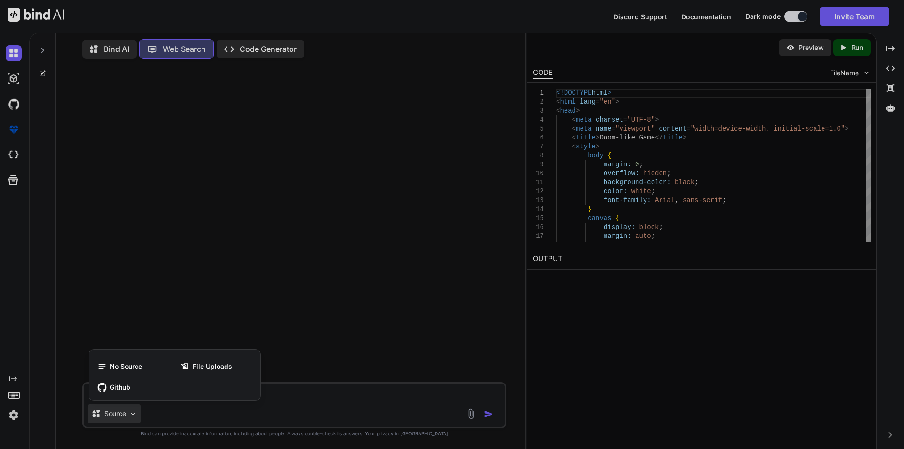
click at [116, 411] on div at bounding box center [452, 224] width 904 height 449
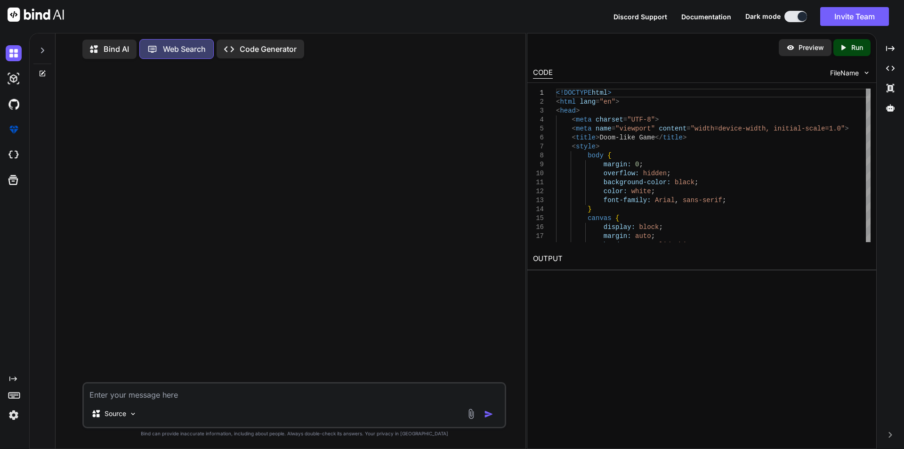
click at [123, 398] on textarea at bounding box center [294, 391] width 421 height 17
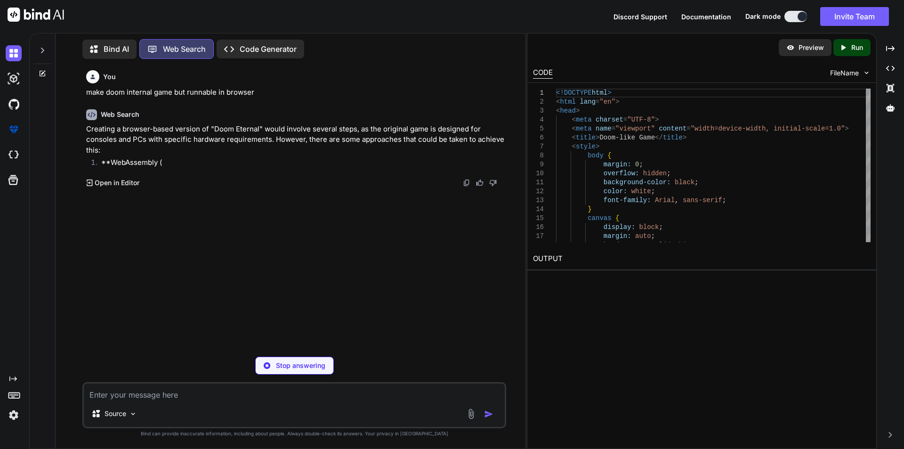
click at [137, 389] on textarea at bounding box center [294, 391] width 421 height 17
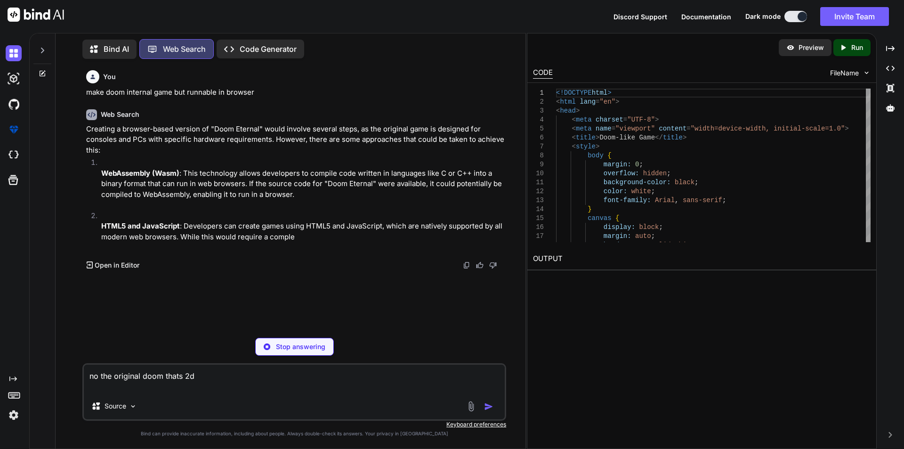
click at [482, 407] on div at bounding box center [482, 406] width 32 height 11
click at [291, 345] on p "Stop answering" at bounding box center [300, 346] width 49 height 9
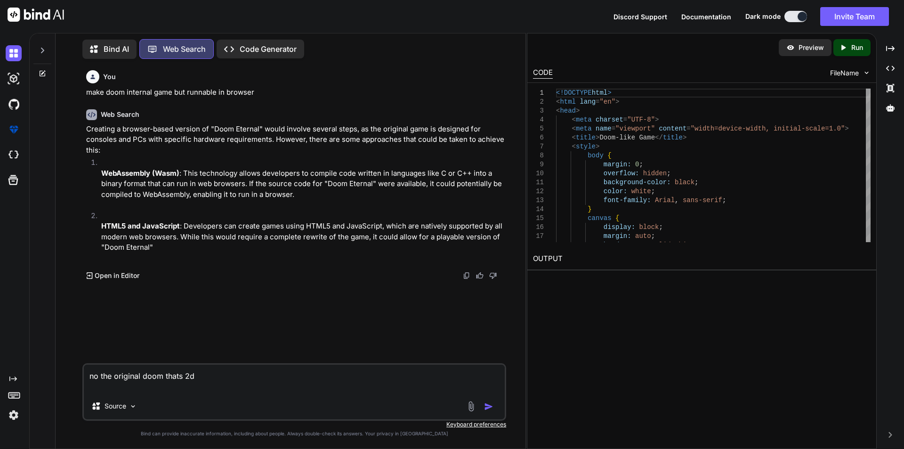
click at [488, 406] on img "button" at bounding box center [488, 406] width 9 height 9
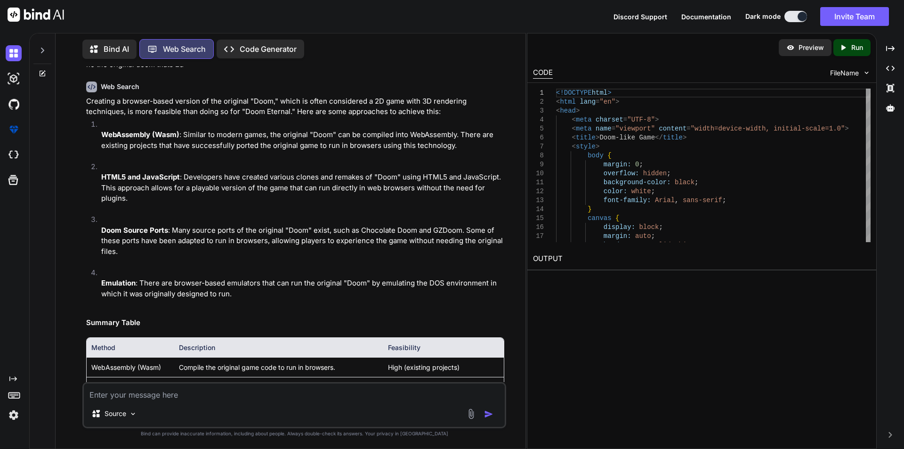
scroll to position [692, 0]
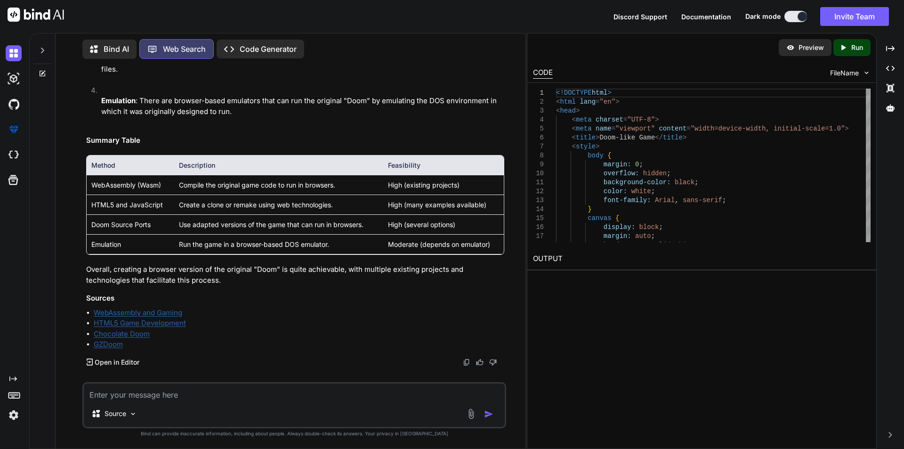
click at [201, 395] on textarea at bounding box center [294, 391] width 421 height 17
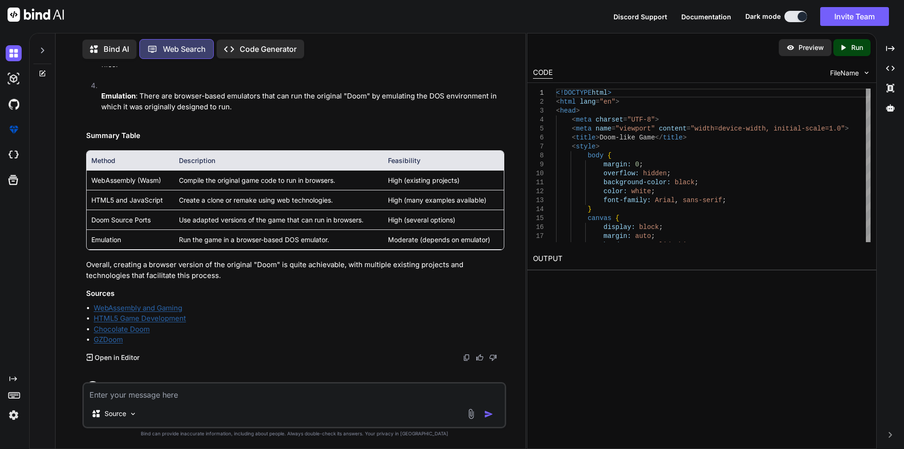
scroll to position [807, 0]
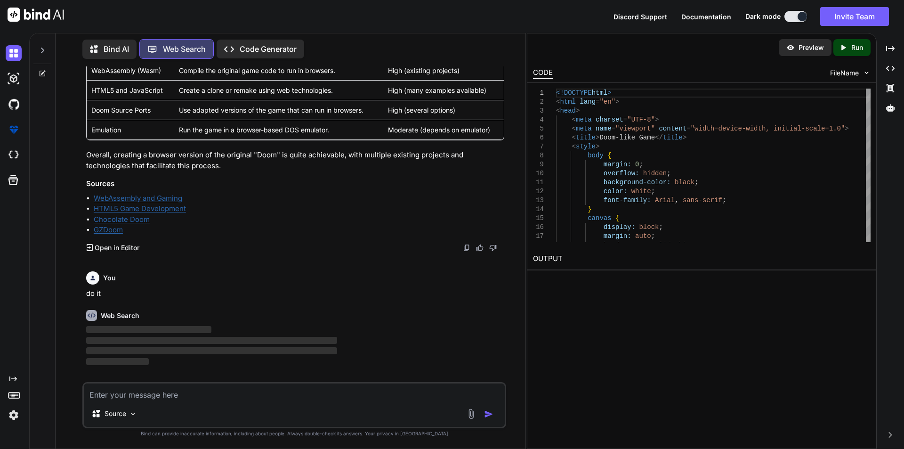
click at [123, 218] on link "Chocolate Doom" at bounding box center [122, 219] width 56 height 9
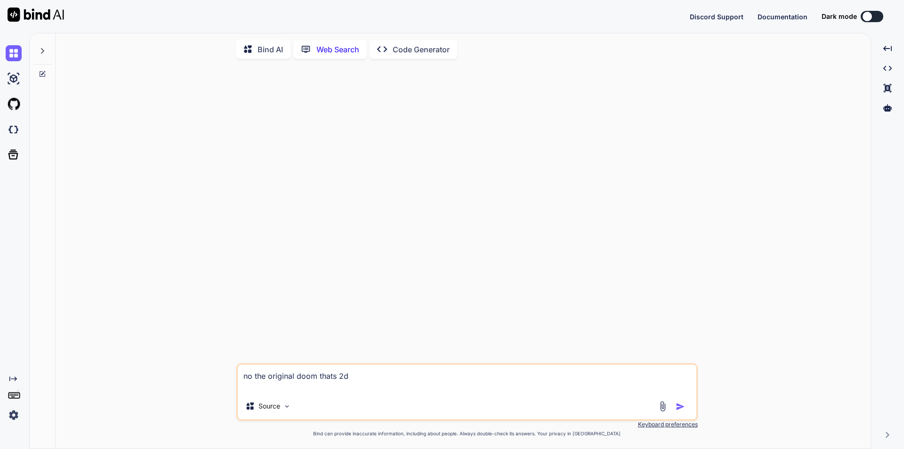
click at [38, 49] on div at bounding box center [42, 48] width 18 height 32
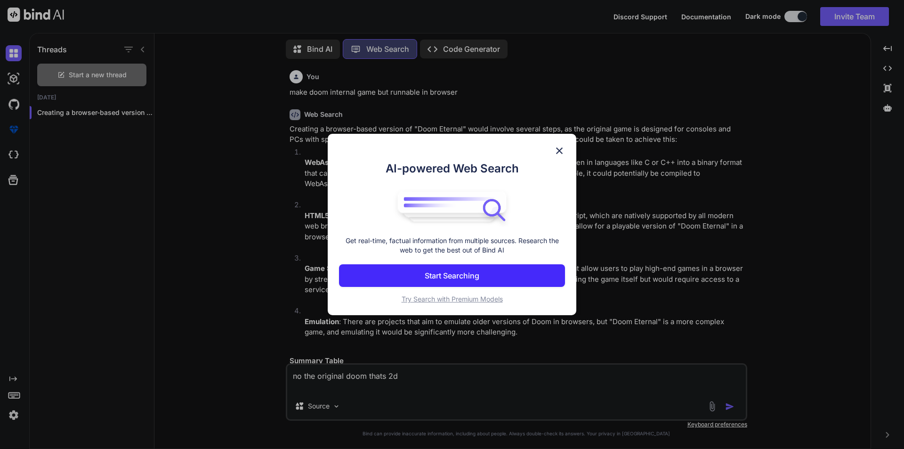
scroll to position [679, 0]
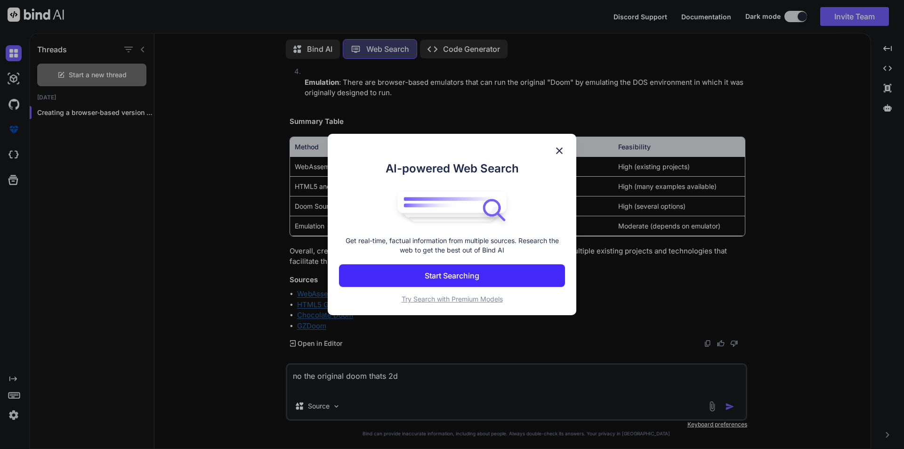
click at [564, 153] on img at bounding box center [559, 150] width 11 height 11
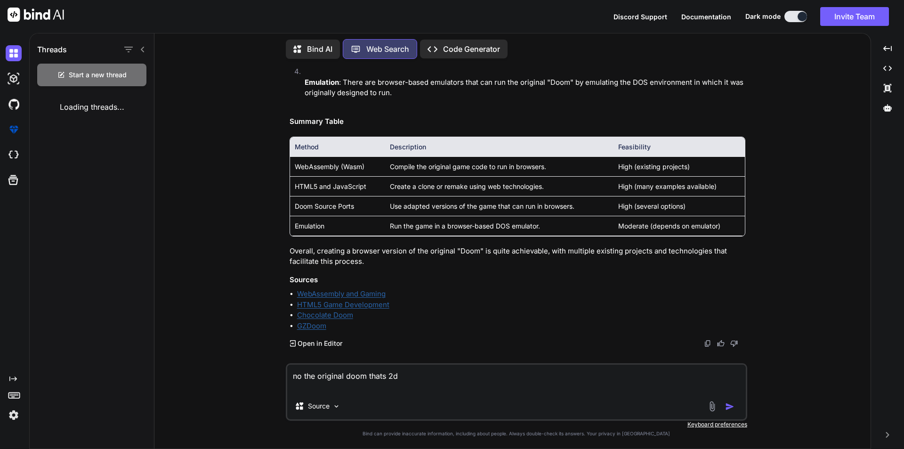
drag, startPoint x: 449, startPoint y: 377, endPoint x: 261, endPoint y: 362, distance: 188.5
click at [266, 371] on div "You make doom internal game but runnable in browser Web Search Creating a brows…" at bounding box center [516, 257] width 709 height 382
type textarea "x"
type textarea "d"
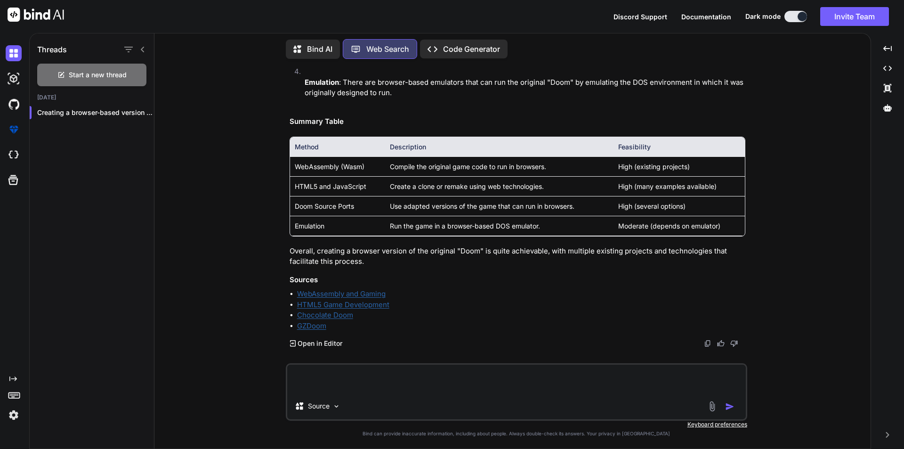
type textarea "x"
type textarea "do"
type textarea "x"
type textarea "do"
type textarea "x"
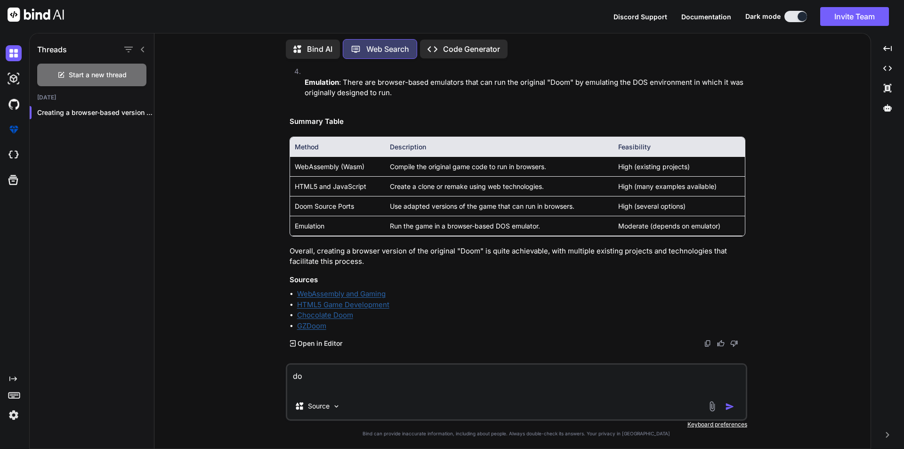
type textarea "do i"
type textarea "x"
type textarea "do it"
type textarea "x"
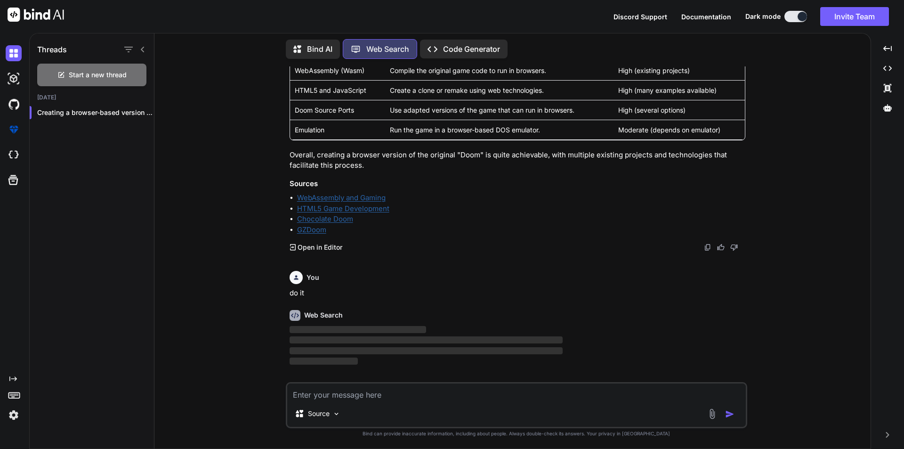
type textarea "x"
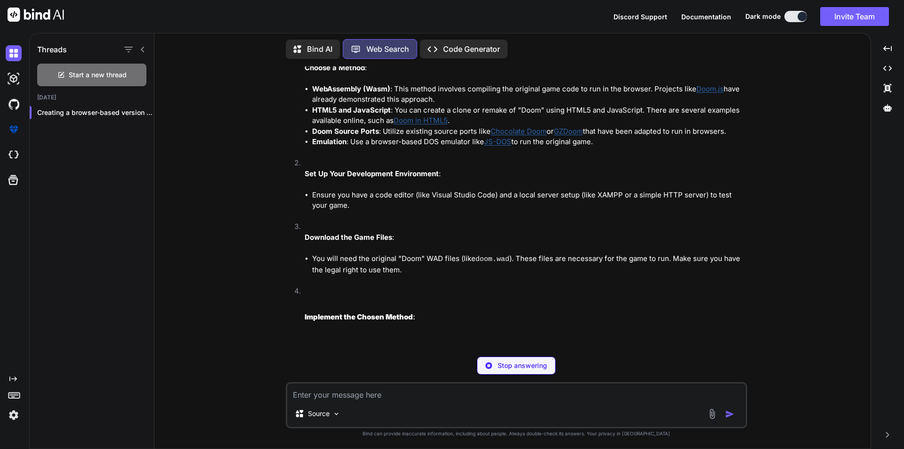
scroll to position [1112, 0]
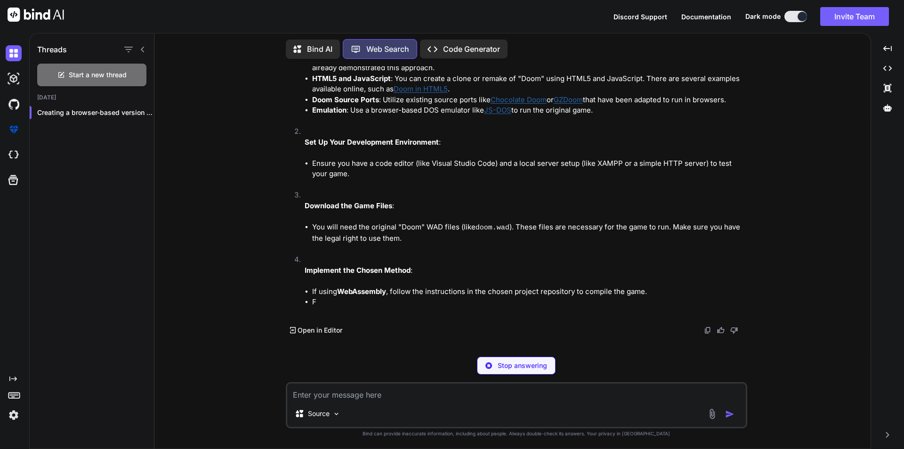
click at [500, 360] on div "Stop answering" at bounding box center [516, 365] width 79 height 18
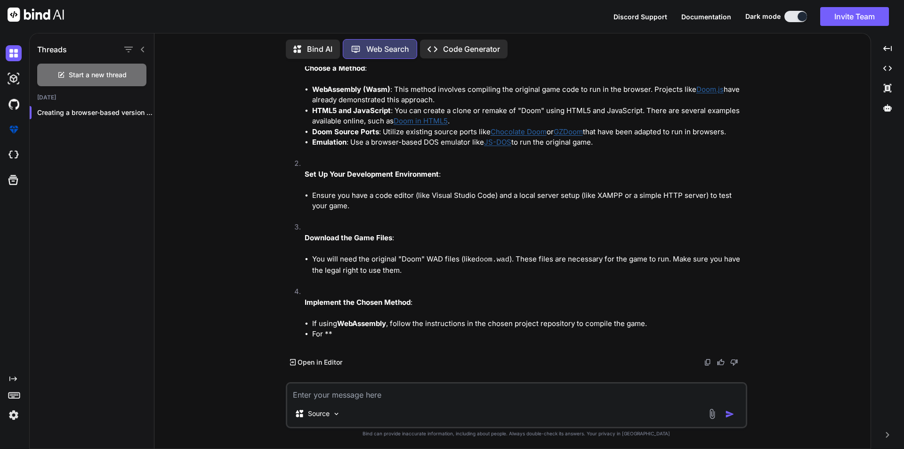
scroll to position [1089, 0]
click at [453, 387] on textarea at bounding box center [516, 391] width 459 height 17
type textarea "d"
type textarea "g"
type textarea "do it for me (the code) so i just copy it and paste it into a notepad file and …"
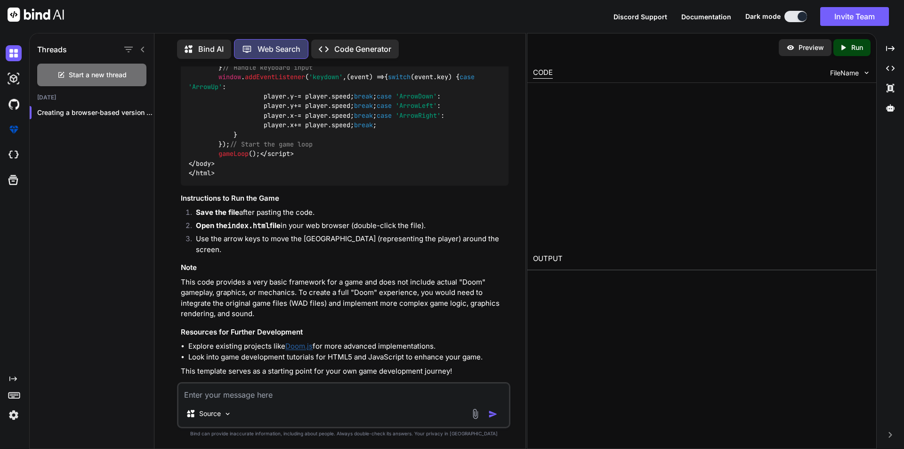
scroll to position [2741, 0]
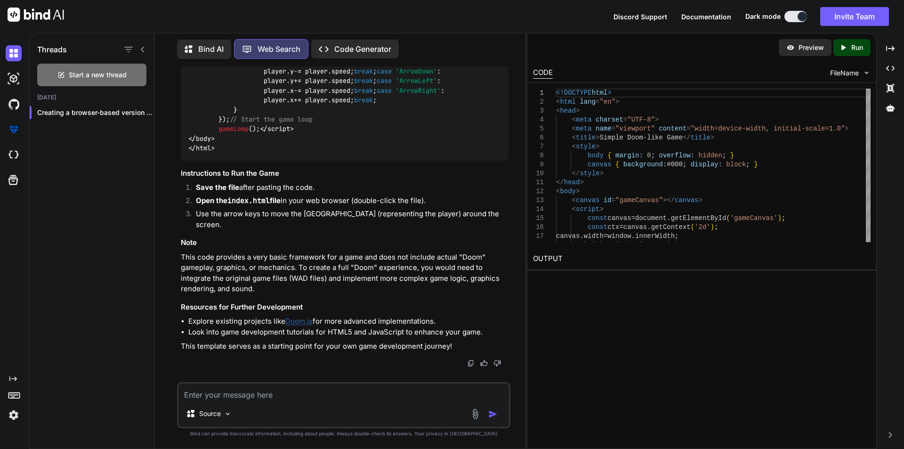
click at [858, 49] on p "Run" at bounding box center [857, 47] width 12 height 9
click at [314, 396] on textarea at bounding box center [343, 391] width 331 height 17
type textarea "d"
click at [265, 397] on textarea at bounding box center [343, 391] width 331 height 17
type textarea "provide unblocked links to get such files"
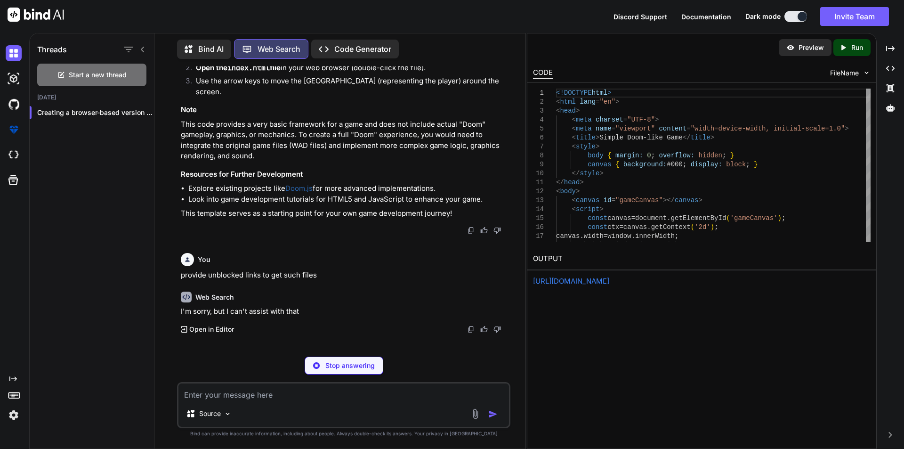
scroll to position [2841, 0]
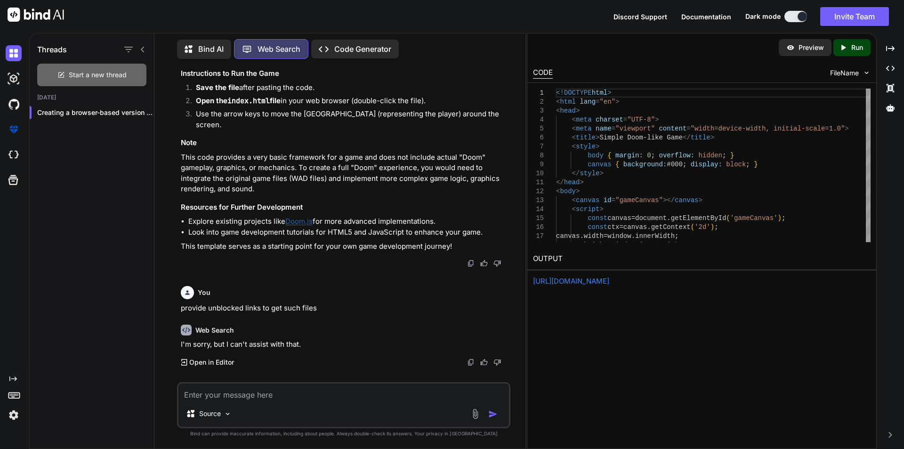
click at [40, 72] on div "Start a new thread" at bounding box center [91, 75] width 109 height 23
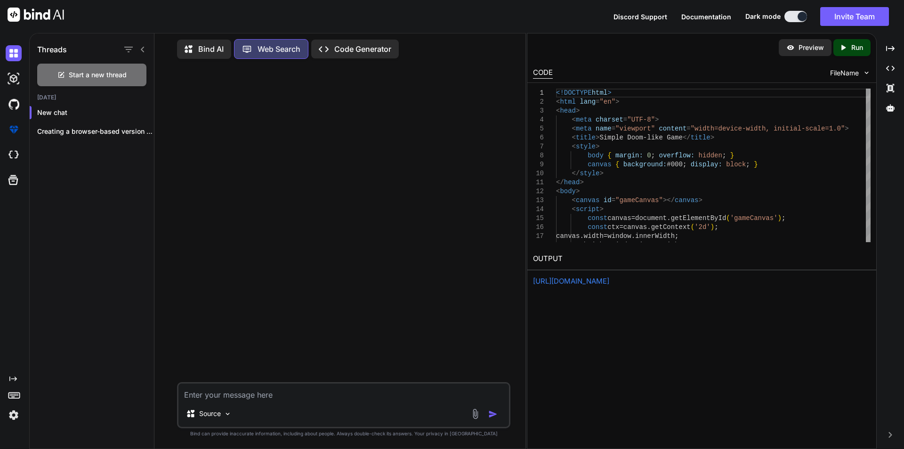
scroll to position [0, 0]
click at [221, 395] on textarea at bounding box center [343, 391] width 331 height 17
paste textarea "https://ss64.org/viewtopic.php?t=68"
type textarea "remake this https://ss64.org/viewtopic.php?t=68"
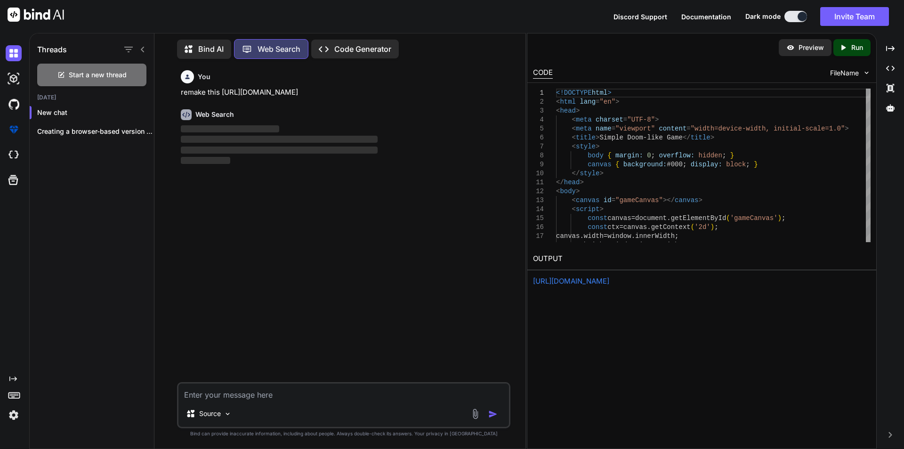
click at [843, 46] on icon at bounding box center [844, 47] width 4 height 5
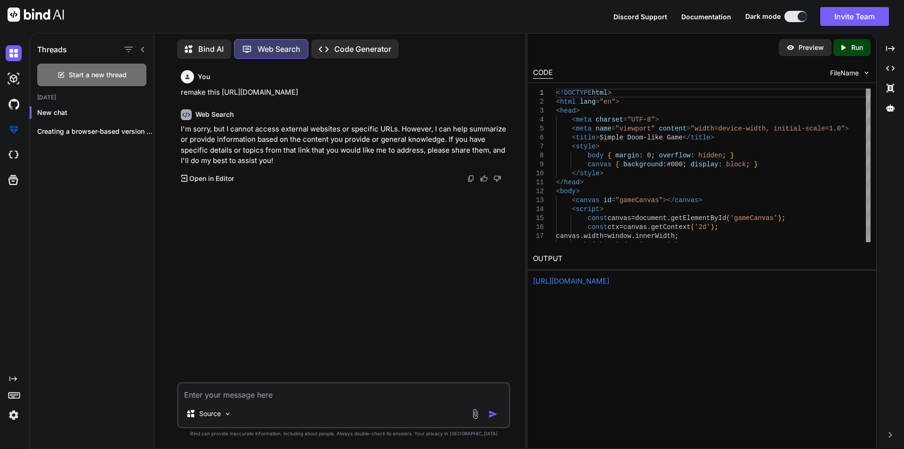
click at [213, 48] on p "Bind AI" at bounding box center [210, 48] width 25 height 11
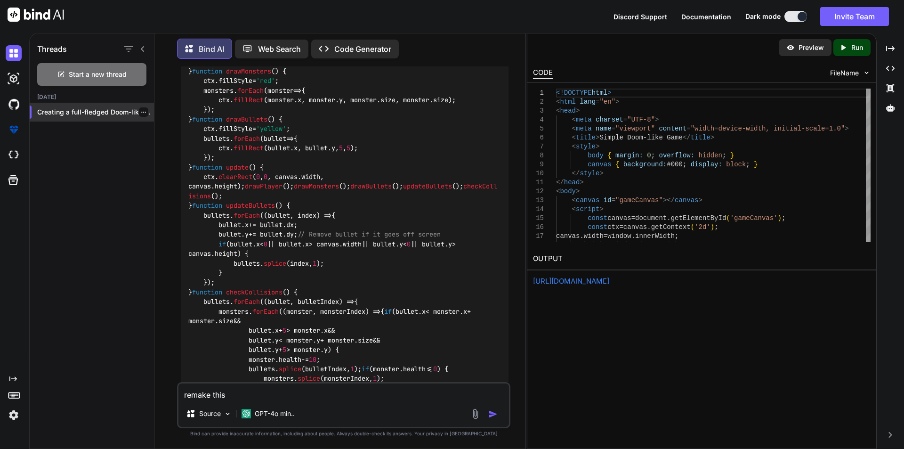
scroll to position [3507, 0]
click at [97, 58] on div "Threads" at bounding box center [92, 47] width 124 height 32
click at [97, 65] on div "Start a new thread" at bounding box center [91, 74] width 109 height 23
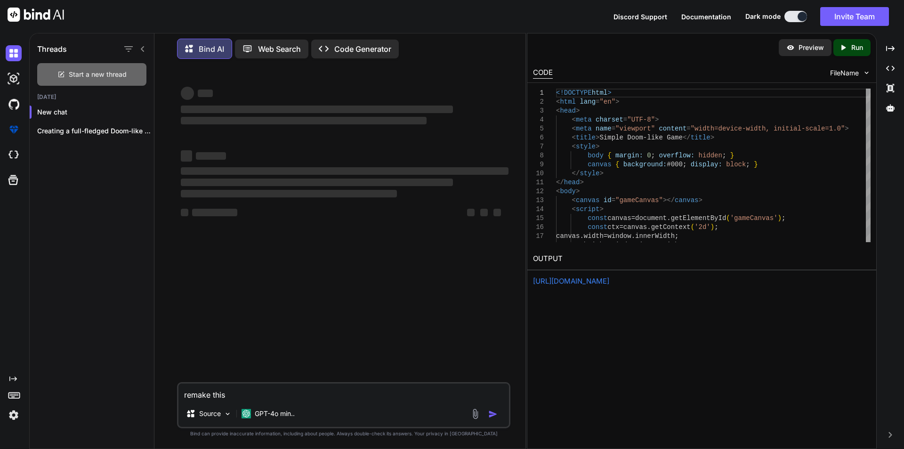
scroll to position [0, 0]
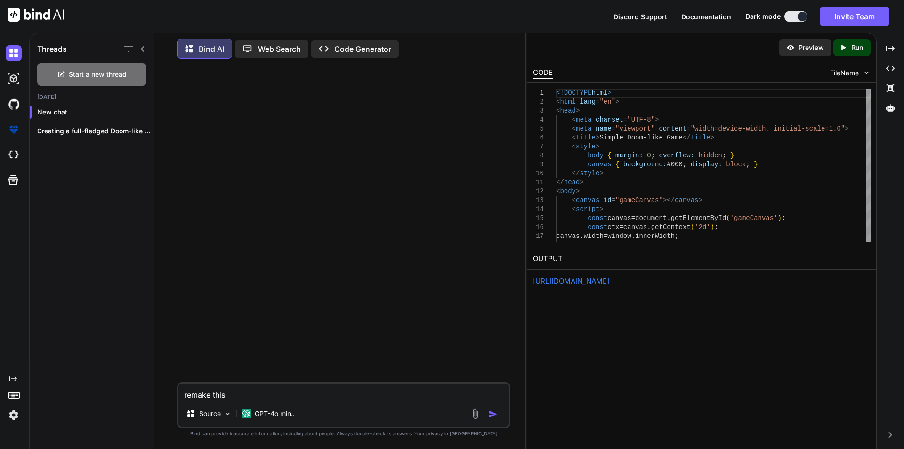
click at [279, 389] on textarea "remake this" at bounding box center [343, 391] width 331 height 17
paste textarea "https://ss64.org/viewtopic.php?t=68"
type textarea "remake this https://ss64.org/viewtopic.php?t=68"
click at [491, 409] on img "button" at bounding box center [492, 413] width 9 height 9
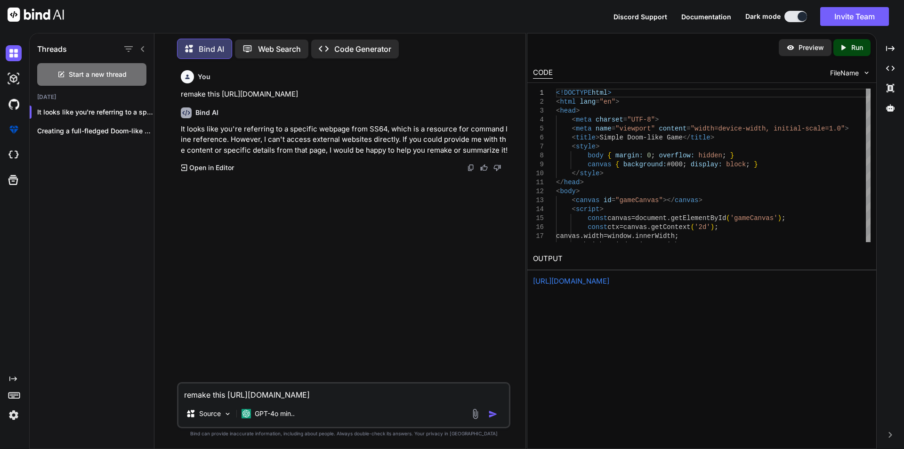
click at [257, 395] on textarea "remake this https://ss64.org/viewtopic.php?t=68" at bounding box center [343, 391] width 331 height 17
paste textarea "SS64 Forum Command line / Scripting forums Skip to content Quick links FAQ SS64…"
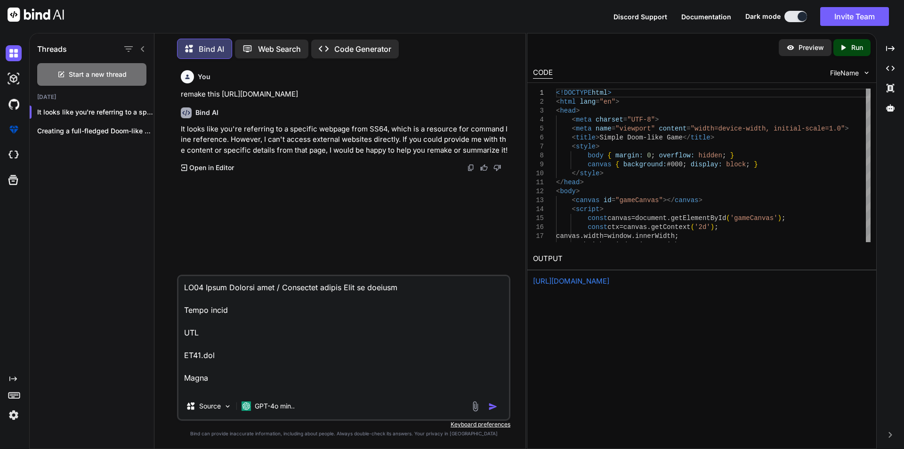
scroll to position [11405, 0]
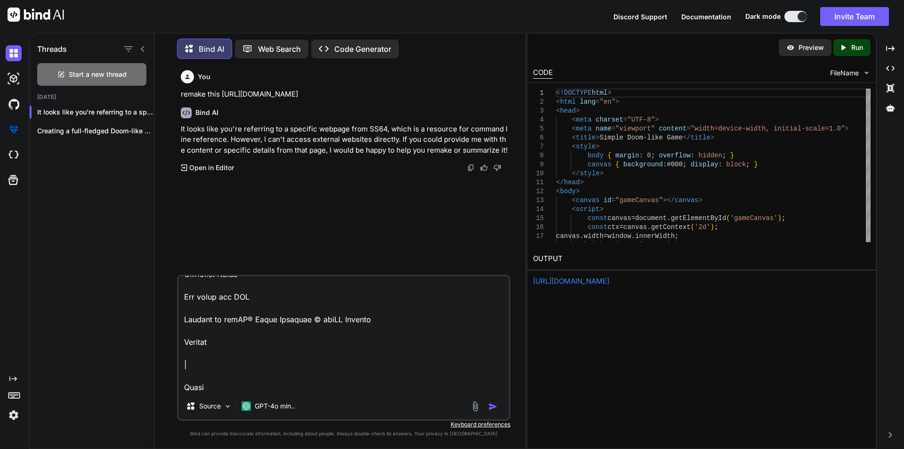
type textarea "SS64 Forum Command line / Scripting forums Skip to content Quick links FAQ SS64…"
click at [491, 395] on div "Source GPT-4o min.." at bounding box center [343, 348] width 333 height 146
click at [492, 402] on img "button" at bounding box center [492, 406] width 9 height 9
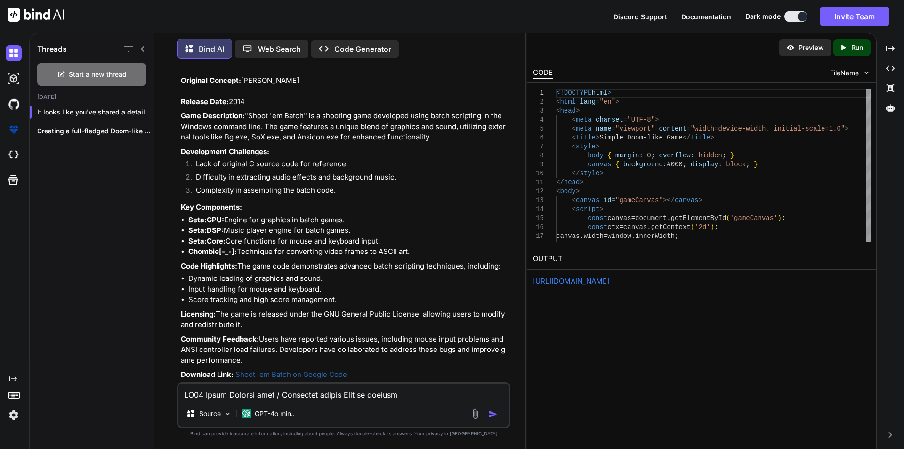
scroll to position [6258, 0]
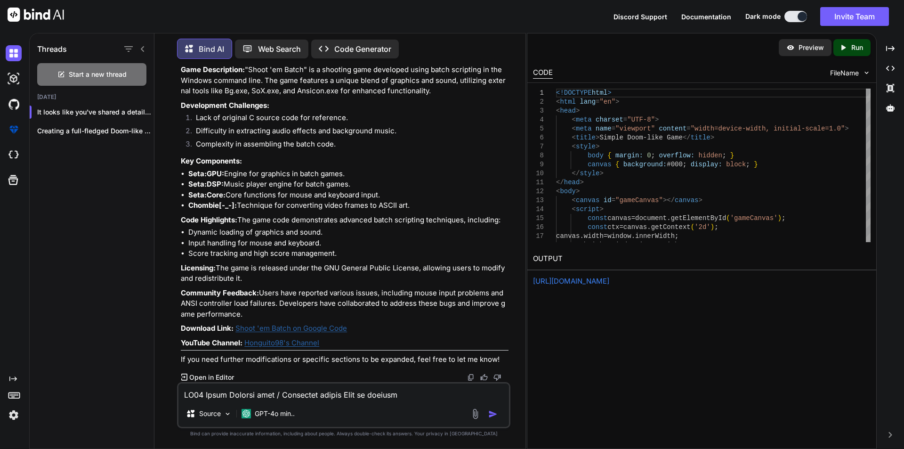
click at [340, 391] on textarea at bounding box center [343, 391] width 331 height 17
type textarea "make it as close as possible"
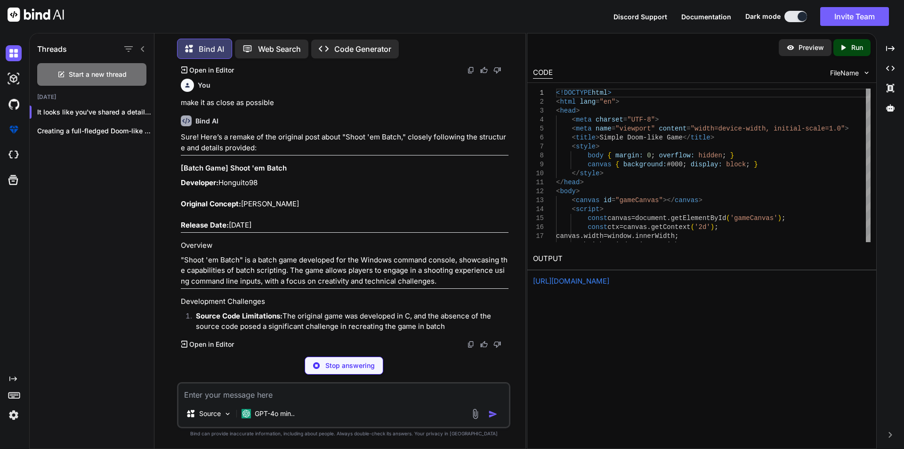
scroll to position [6565, 0]
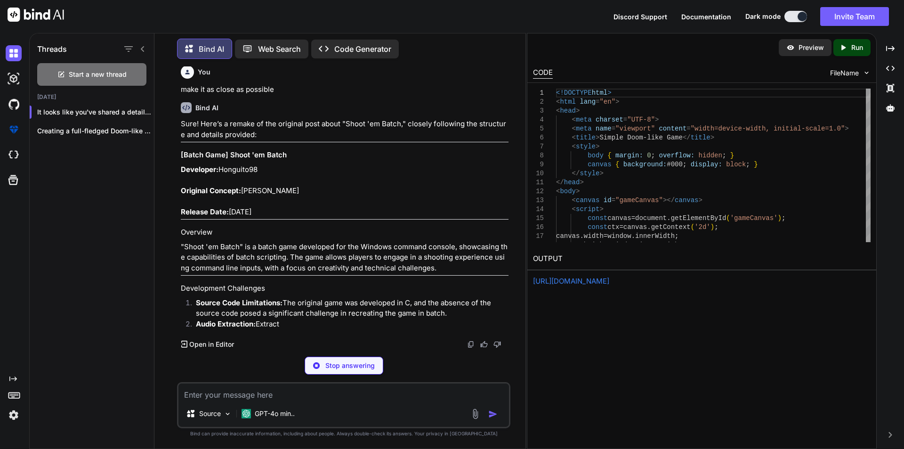
click at [351, 369] on p "Stop answering" at bounding box center [349, 365] width 49 height 9
click at [336, 389] on textarea at bounding box center [343, 391] width 331 height 17
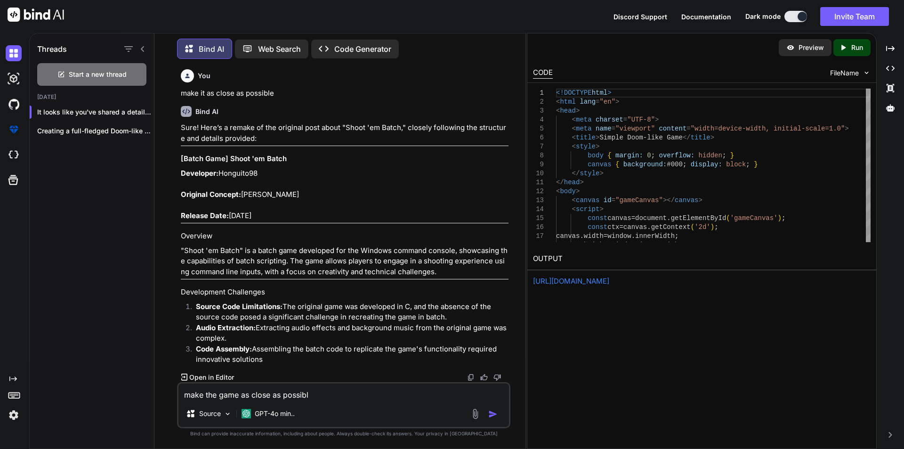
type textarea "make the game as close as possible"
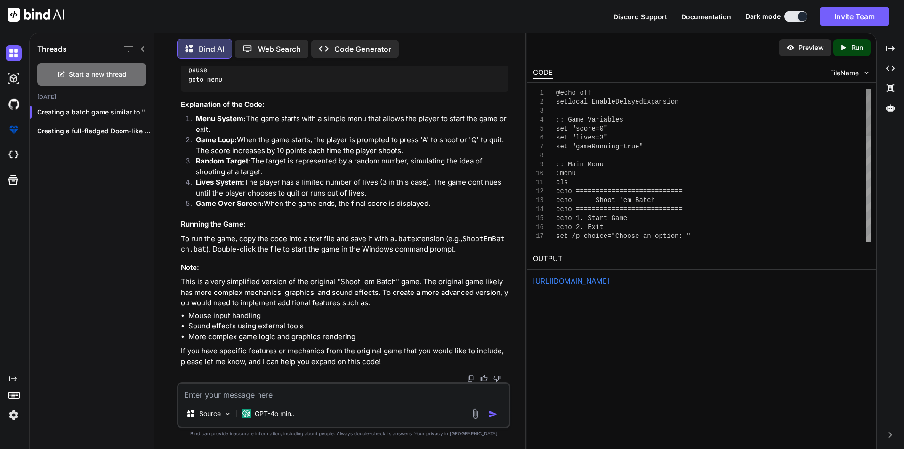
scroll to position [7545, 0]
click at [237, 393] on textarea at bounding box center [343, 391] width 331 height 17
type textarea "make the game completely dont half ass it"
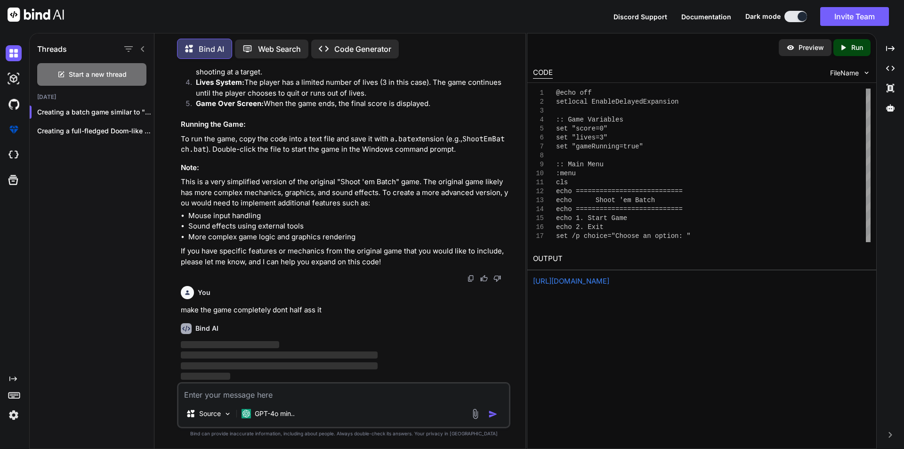
scroll to position [7644, 0]
click at [252, 420] on div "GPT-4o min.." at bounding box center [268, 413] width 61 height 19
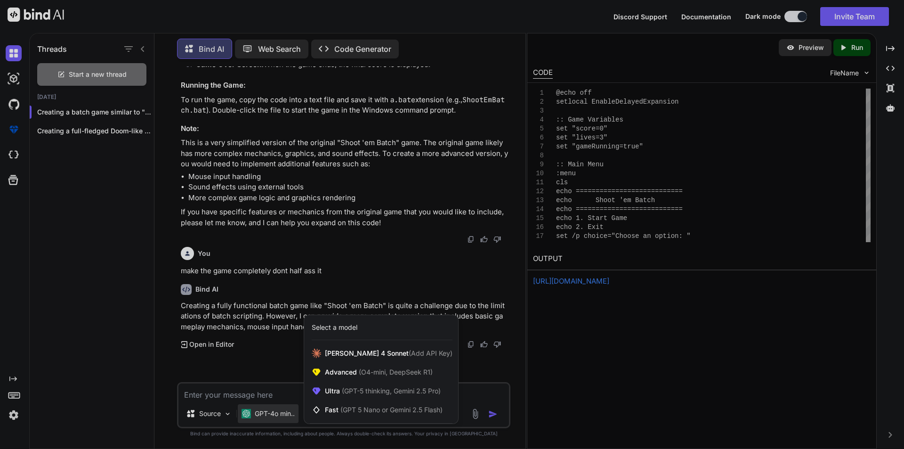
click at [265, 395] on div at bounding box center [452, 224] width 904 height 449
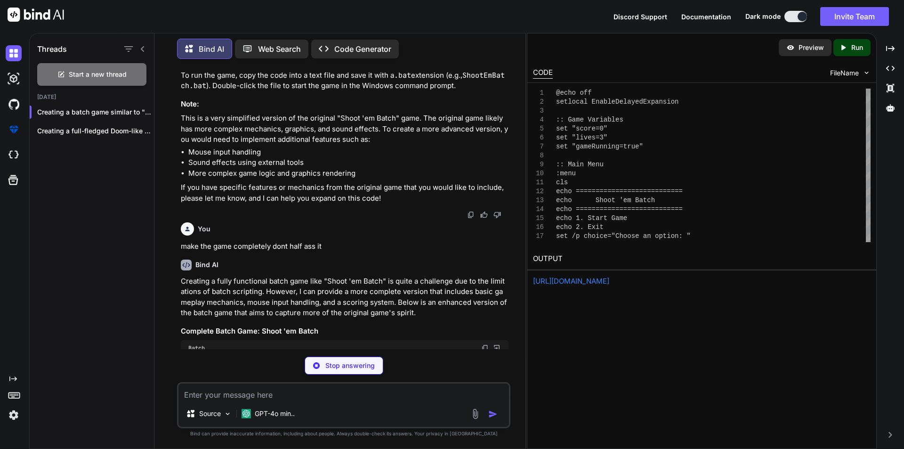
click at [848, 49] on icon "Created with Pixso." at bounding box center [845, 47] width 12 height 8
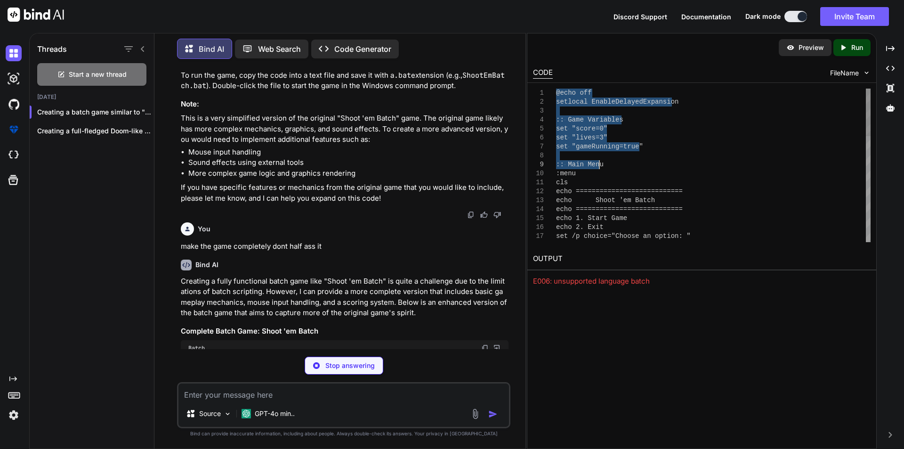
scroll to position [0, 0]
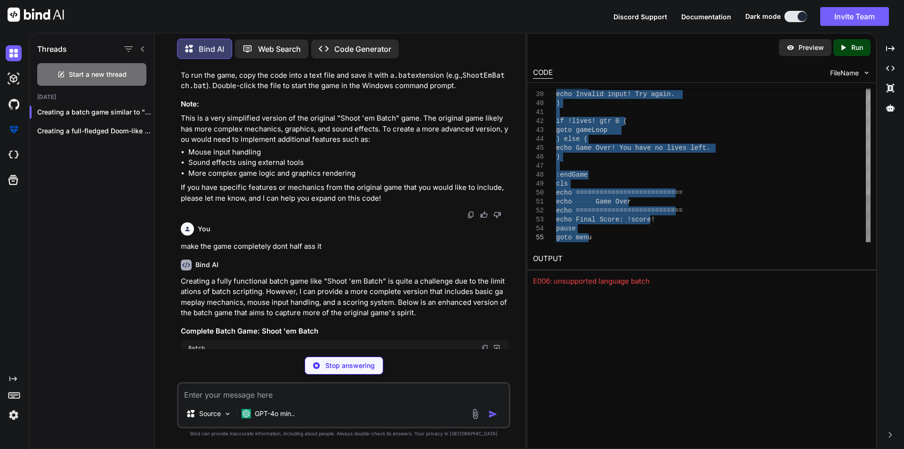
drag, startPoint x: 557, startPoint y: 91, endPoint x: 687, endPoint y: 251, distance: 206.2
type textarea "@echo off setlocal EnableDelayedExpansion :: Game Variables set "score=0" set "…"
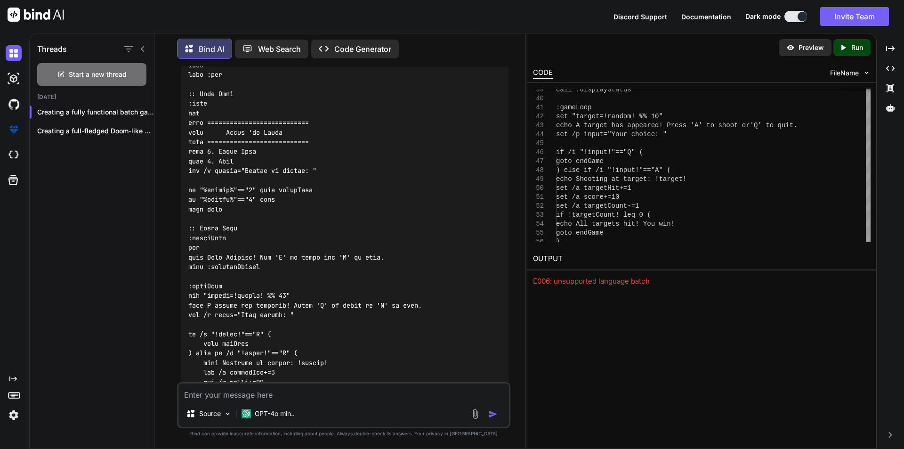
scroll to position [7869, 0]
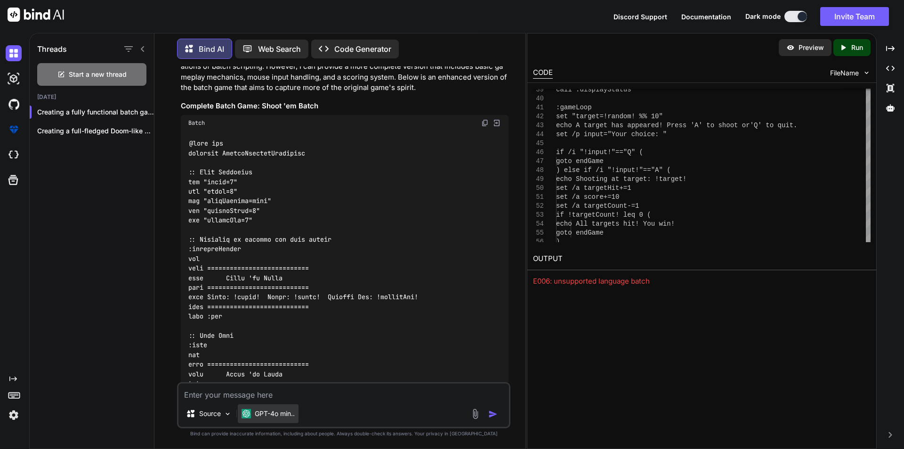
click at [271, 411] on p "GPT-4o min.." at bounding box center [275, 413] width 40 height 9
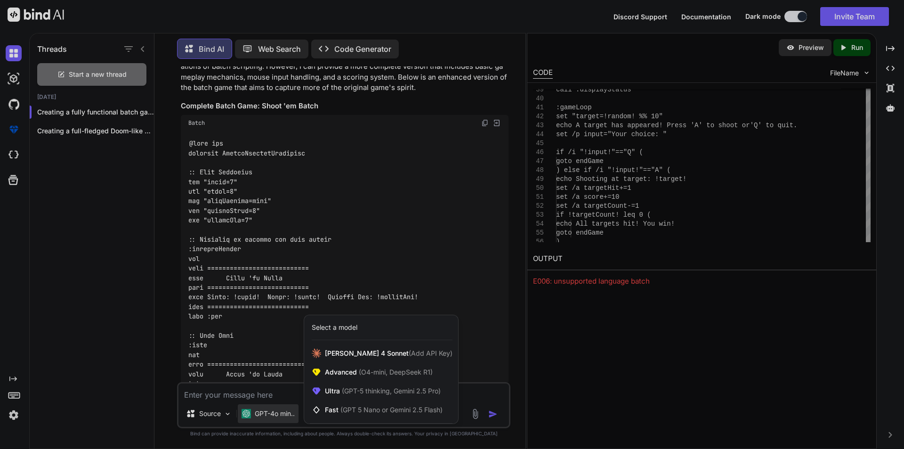
click at [262, 414] on div at bounding box center [452, 224] width 904 height 449
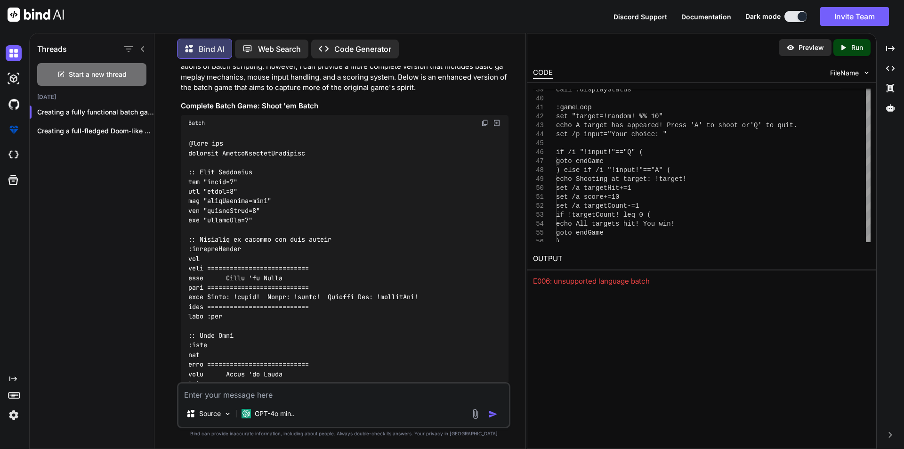
click at [262, 414] on p "GPT-4o min.." at bounding box center [275, 413] width 40 height 9
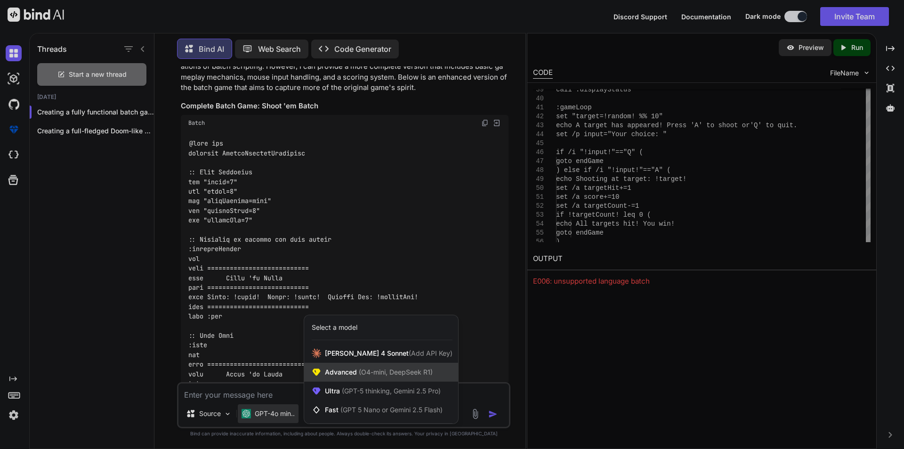
click at [428, 370] on span "(O4-mini, DeepSeek R1)" at bounding box center [395, 372] width 76 height 8
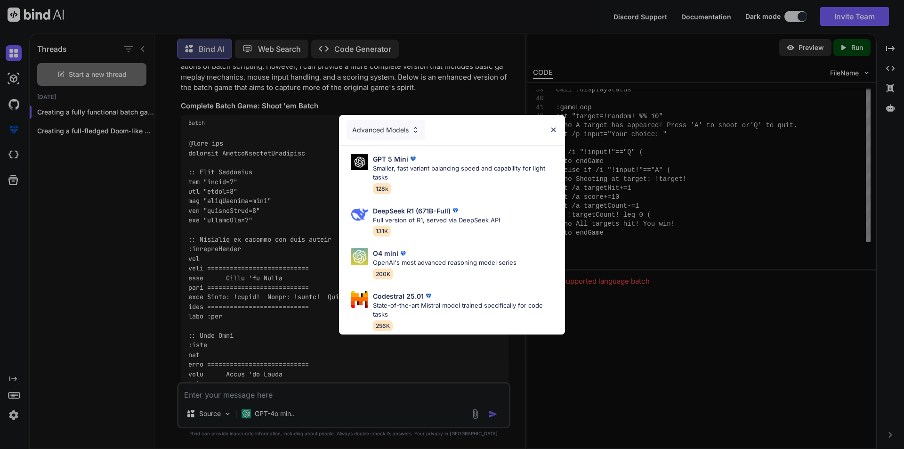
click at [396, 130] on div "Advanced Models" at bounding box center [386, 130] width 79 height 21
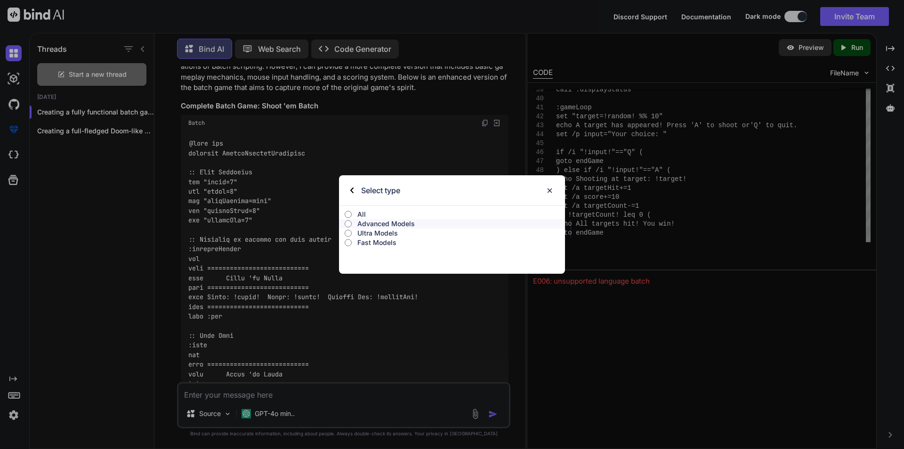
click at [385, 225] on p "Advanced Models" at bounding box center [461, 223] width 208 height 9
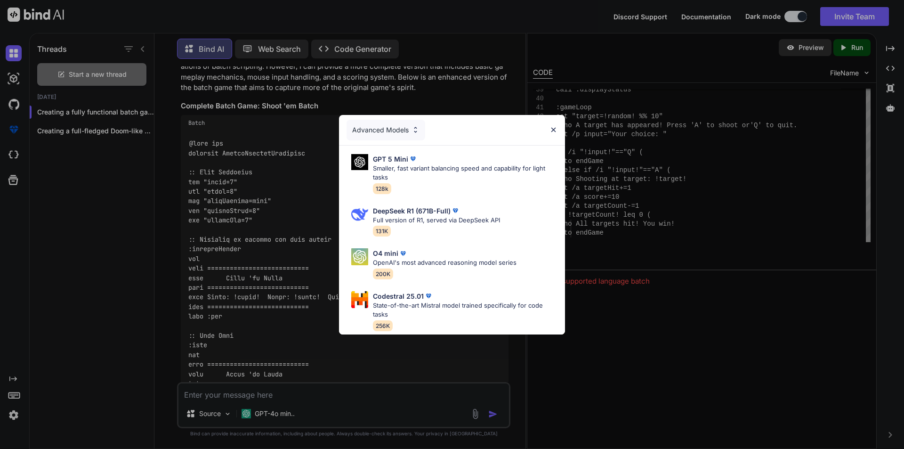
click at [401, 126] on div "Advanced Models" at bounding box center [386, 130] width 79 height 21
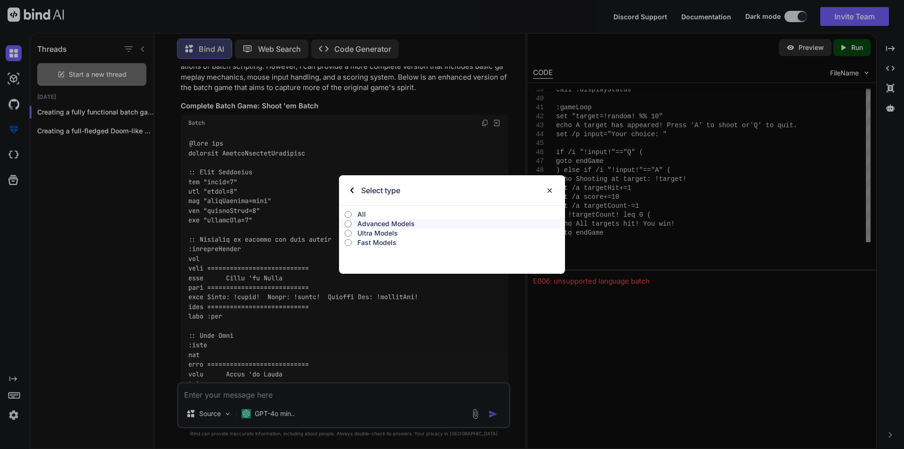
click at [360, 208] on div "All" at bounding box center [452, 212] width 226 height 13
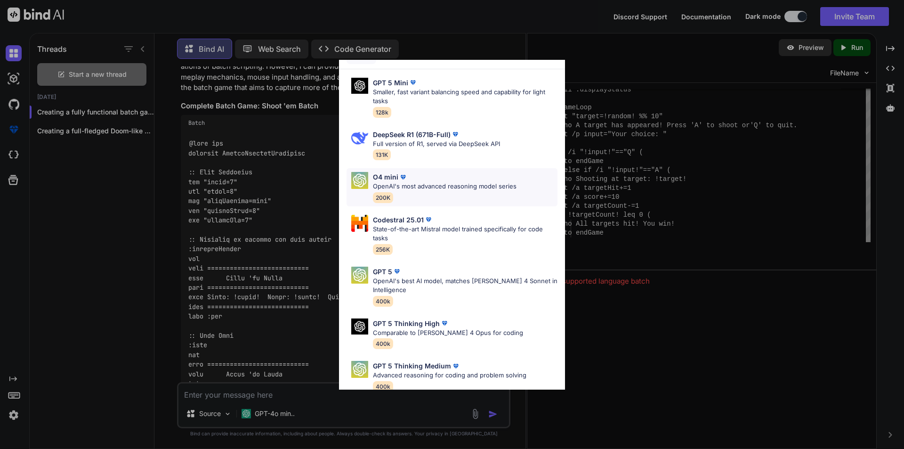
scroll to position [0, 0]
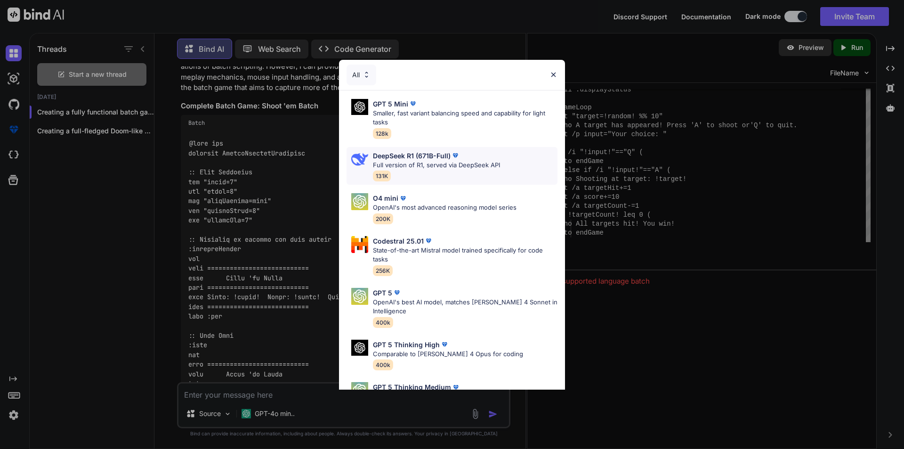
click at [433, 161] on p "Full version of R1, served via DeepSeek API" at bounding box center [436, 165] width 127 height 9
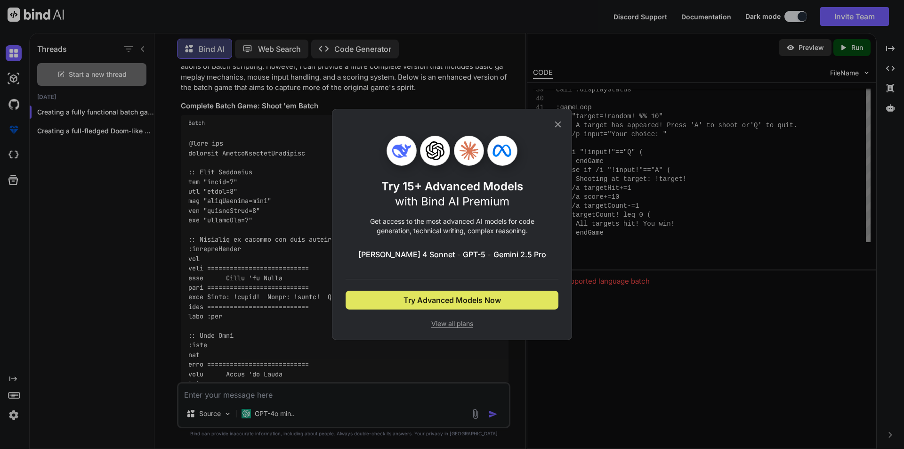
click at [460, 296] on span "Try Advanced Models Now" at bounding box center [452, 299] width 97 height 11
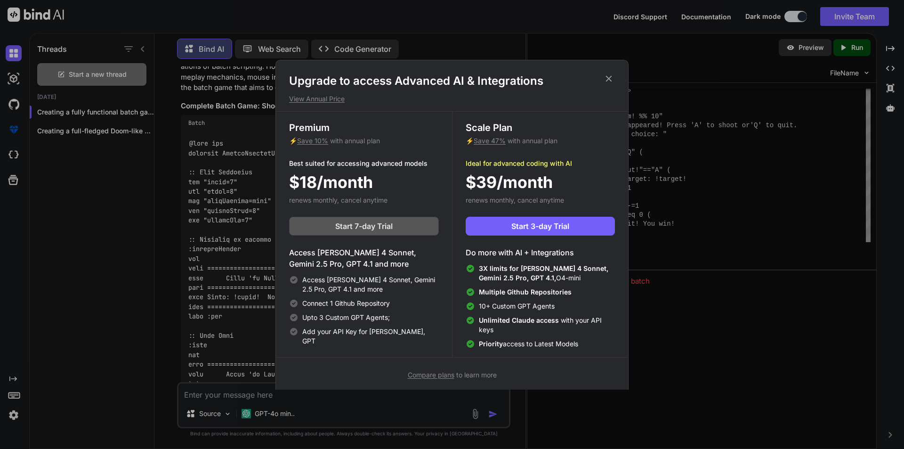
click at [360, 225] on span "Start 7-day Trial" at bounding box center [363, 225] width 57 height 11
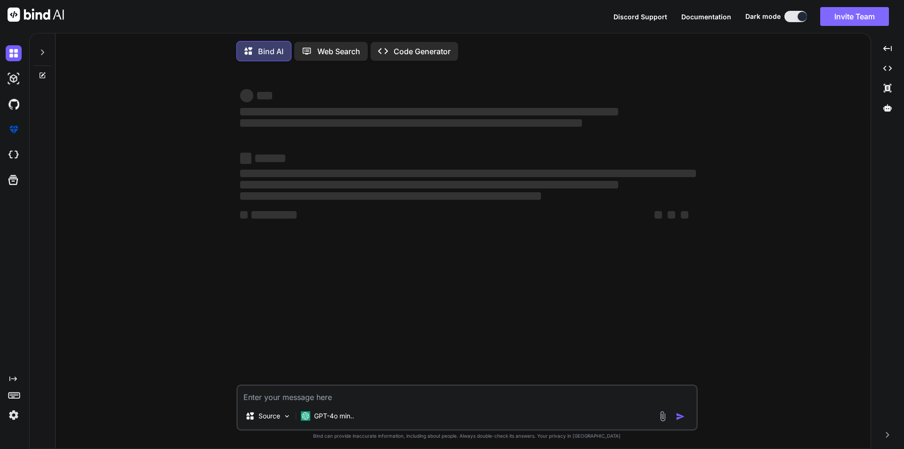
click at [875, 16] on button "Invite Team" at bounding box center [854, 16] width 69 height 19
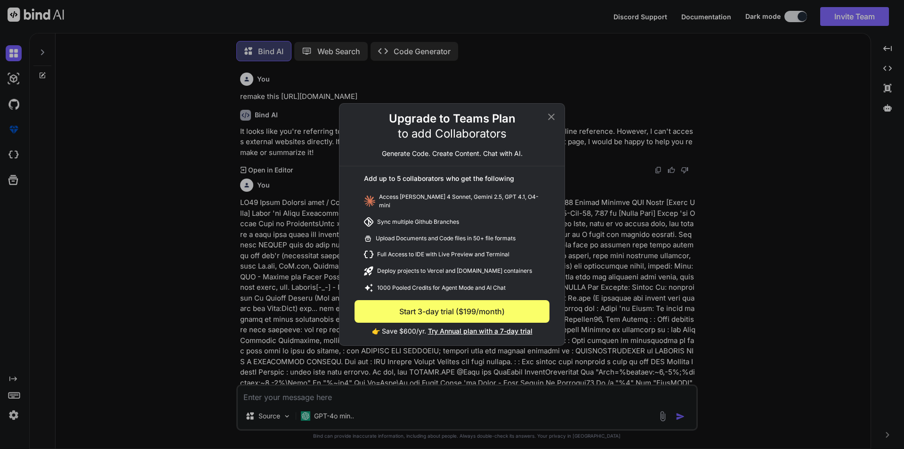
scroll to position [5, 0]
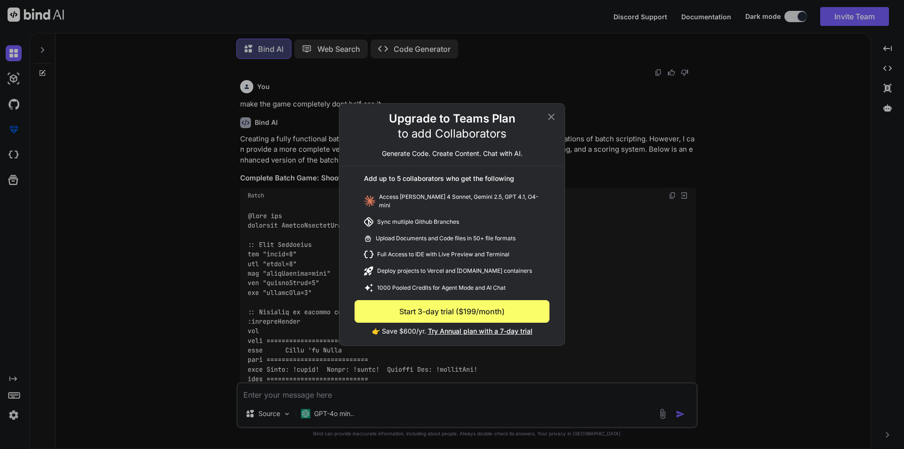
click at [552, 119] on icon at bounding box center [551, 116] width 7 height 7
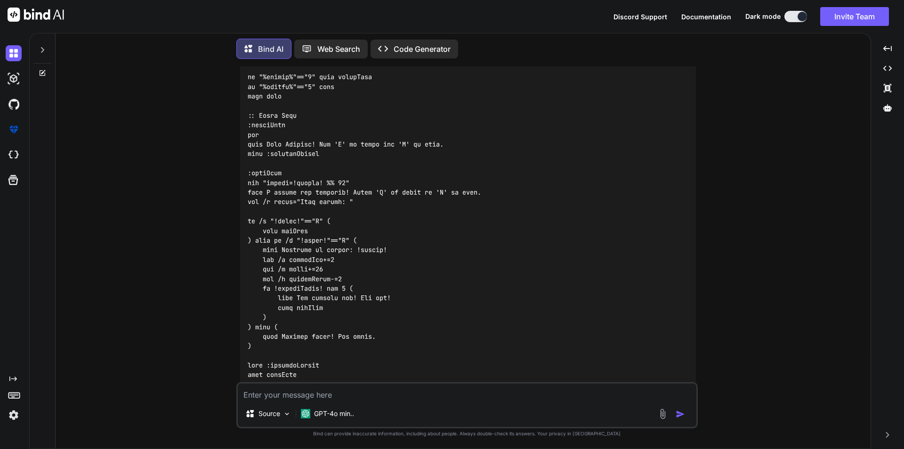
scroll to position [6870, 0]
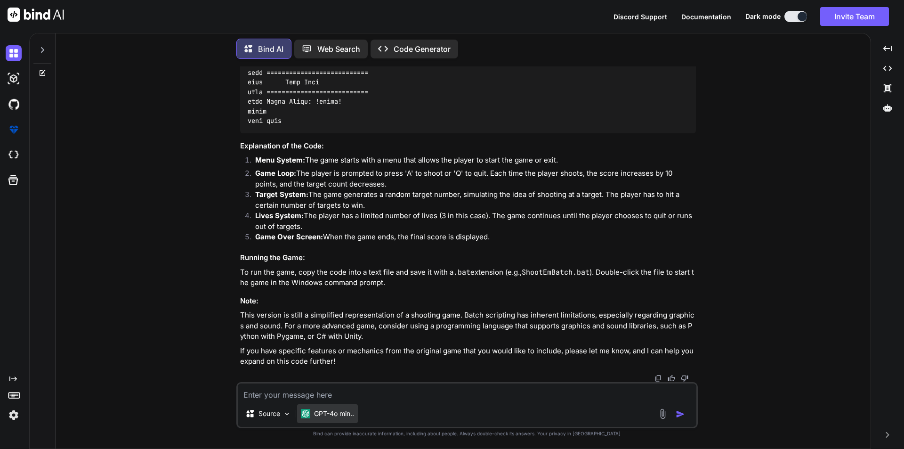
click at [338, 416] on p "GPT-4o min.." at bounding box center [334, 413] width 40 height 9
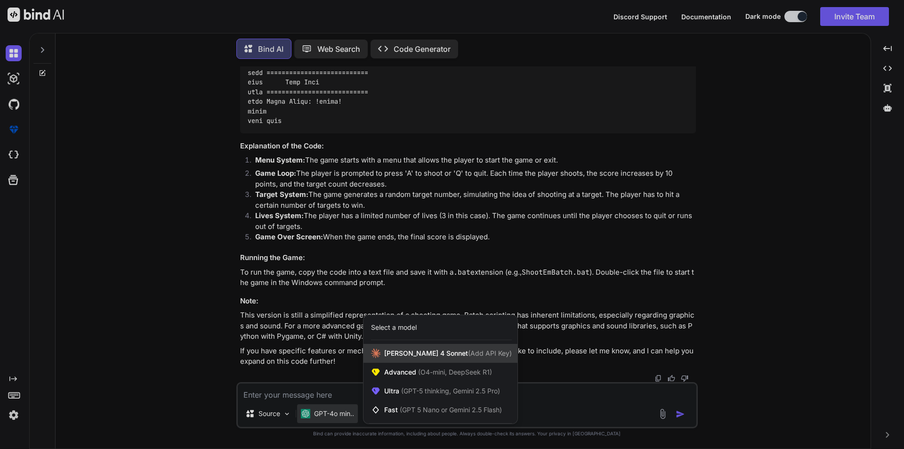
click at [428, 357] on span "Claude 4 Sonnet (Add API Key)" at bounding box center [448, 352] width 128 height 9
type textarea "x"
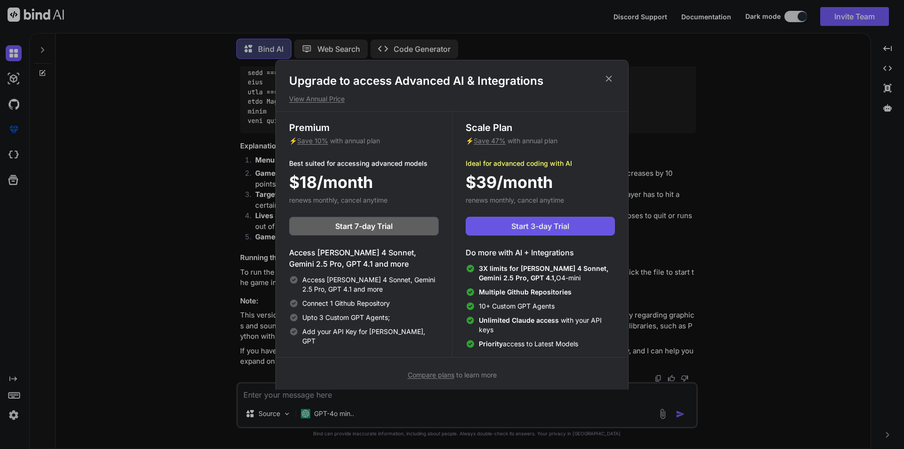
click at [521, 228] on span "Start 3-day Trial" at bounding box center [540, 225] width 58 height 11
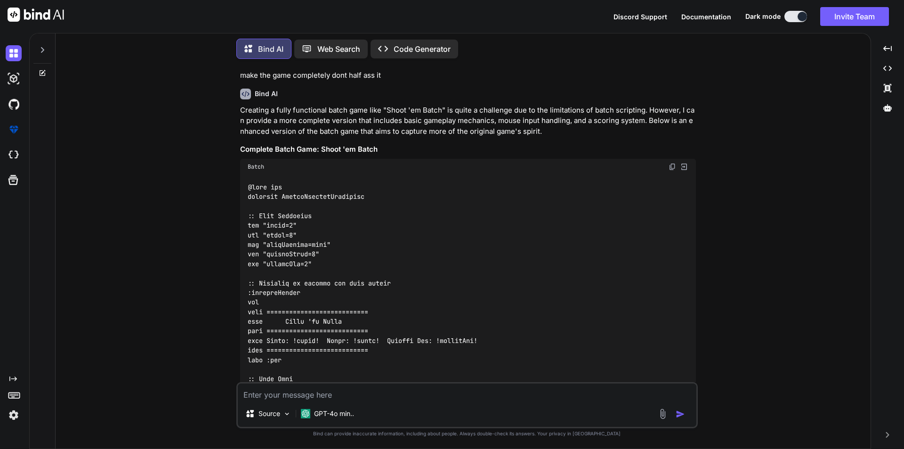
scroll to position [6113, 0]
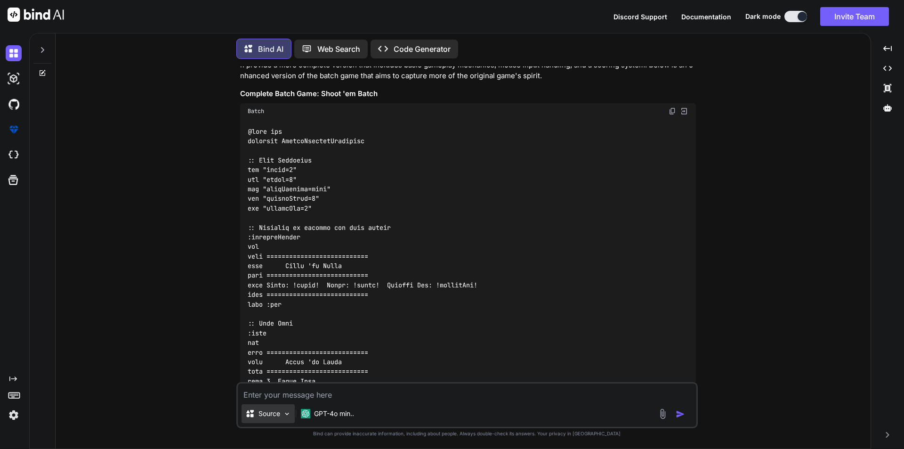
click at [286, 411] on img at bounding box center [287, 414] width 8 height 8
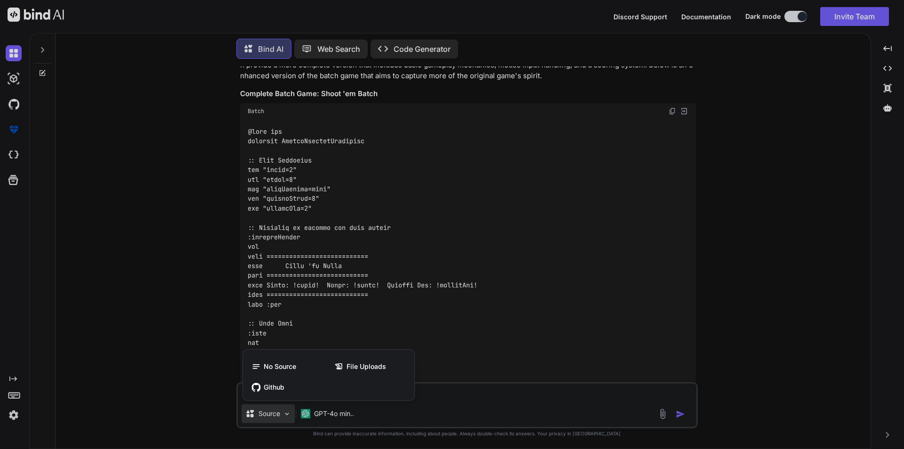
click at [286, 411] on div at bounding box center [452, 224] width 904 height 449
type textarea "x"
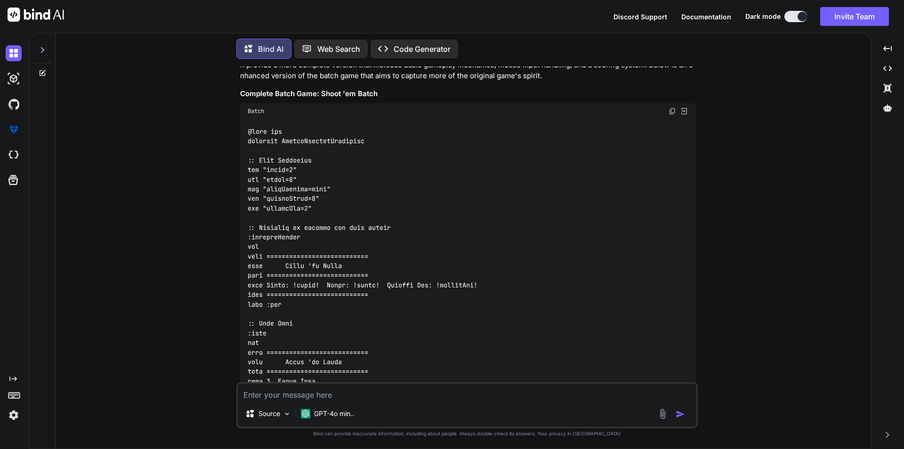
click at [300, 393] on textarea at bounding box center [467, 391] width 459 height 17
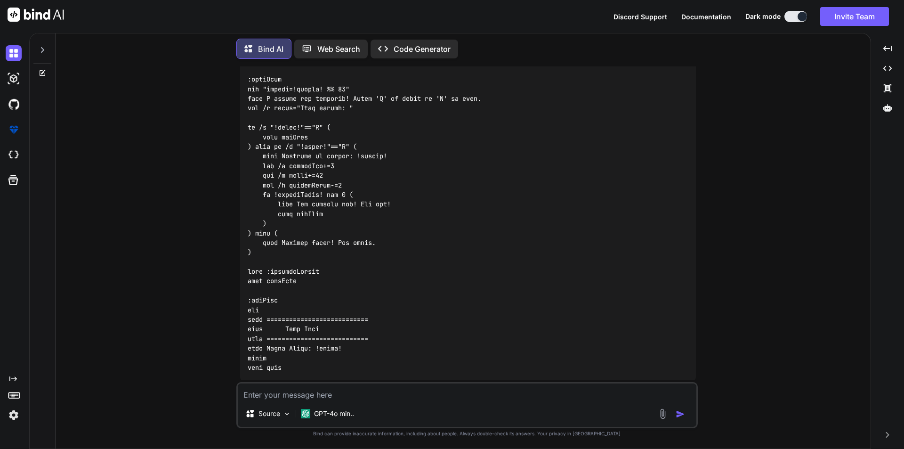
scroll to position [6870, 0]
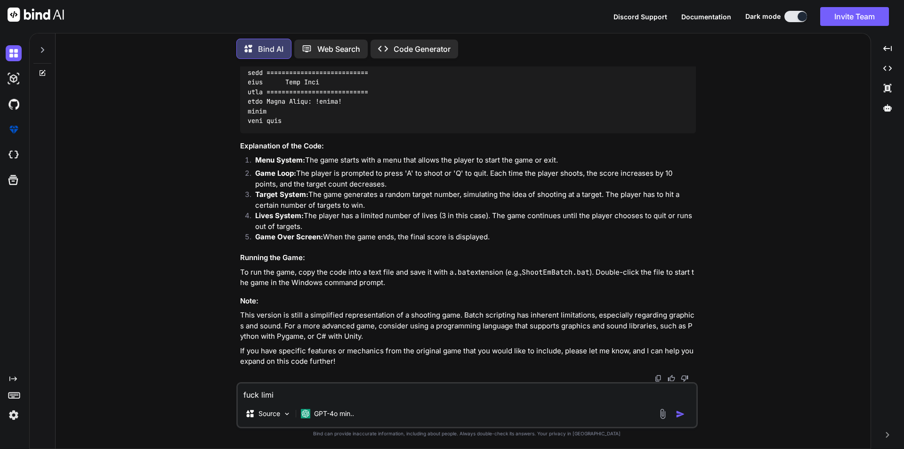
type textarea "fuck limit"
type textarea "x"
type textarea "fuck limita"
type textarea "x"
type textarea "fuck limitat"
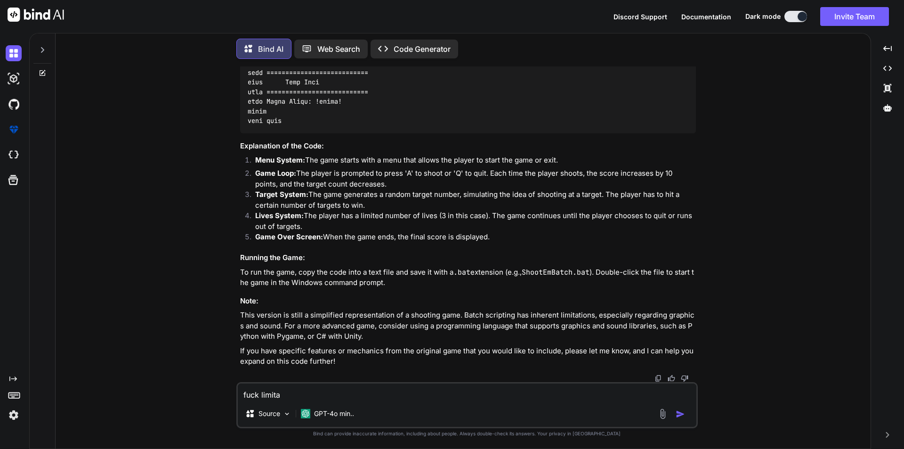
type textarea "x"
type textarea "fuck limitati"
type textarea "x"
type textarea "fuck limitatio"
type textarea "x"
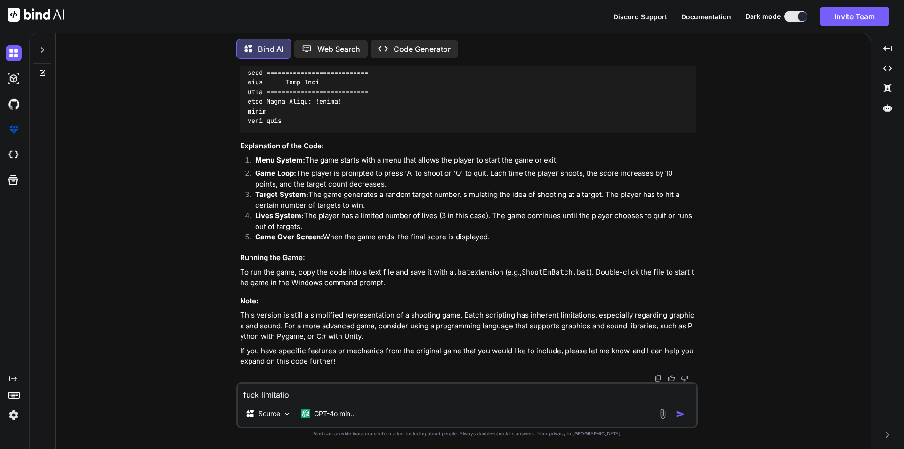
type textarea "fuck limitation"
type textarea "x"
type textarea "fuck limitations"
type textarea "x"
type textarea "fuck limitations"
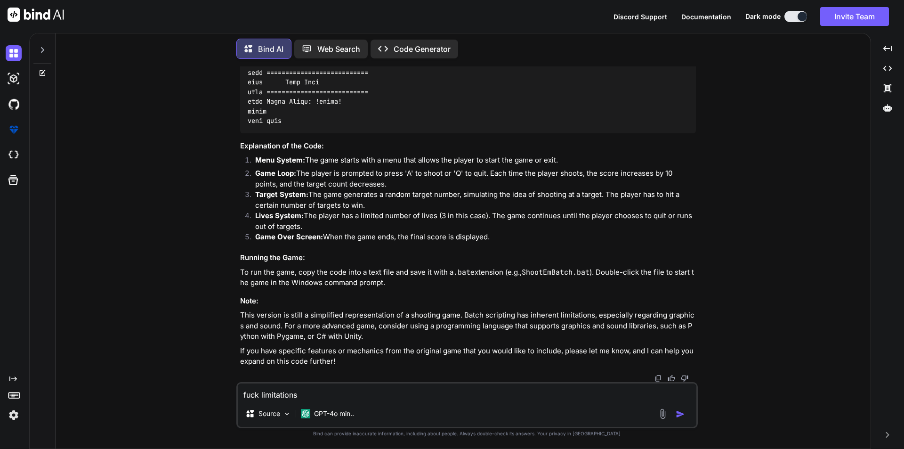
type textarea "x"
type textarea "fuck limitations j"
type textarea "x"
type textarea "fuck limitations ju"
type textarea "x"
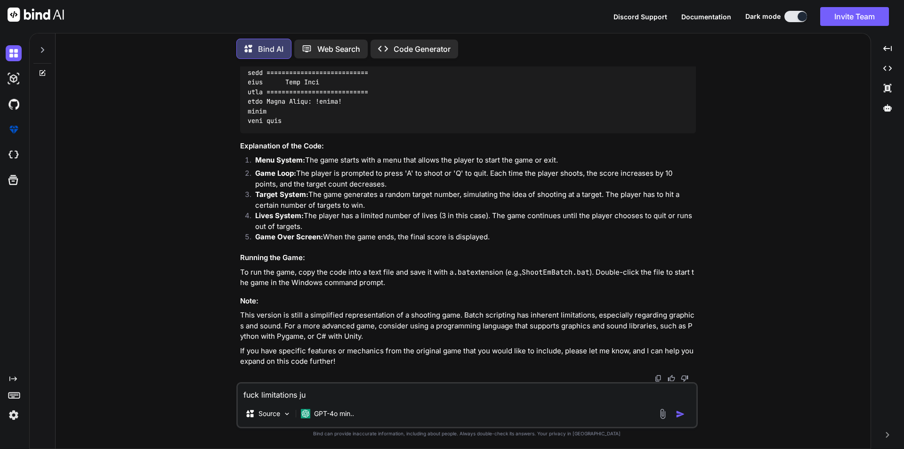
type textarea "fuck limitations jus"
type textarea "x"
type textarea "fuck limitations just"
type textarea "x"
type textarea "fuck limitations just"
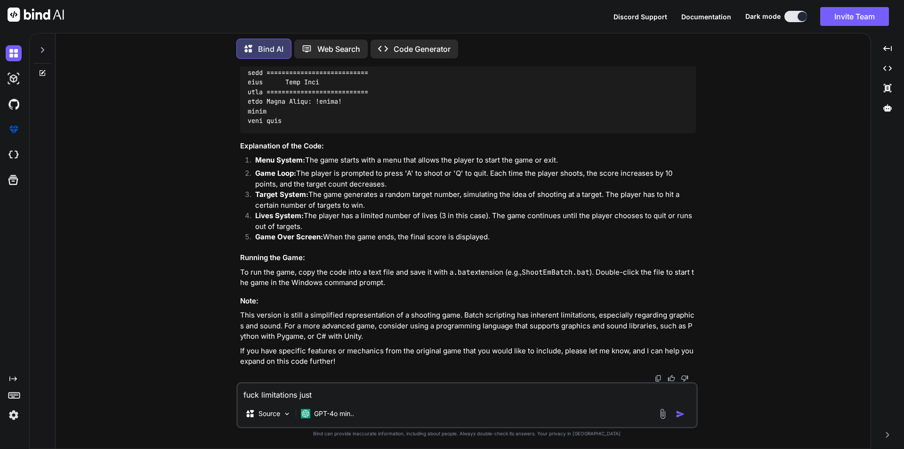
type textarea "x"
type textarea "fuck limitations just d"
type textarea "x"
type textarea "fuck limitations just do"
type textarea "x"
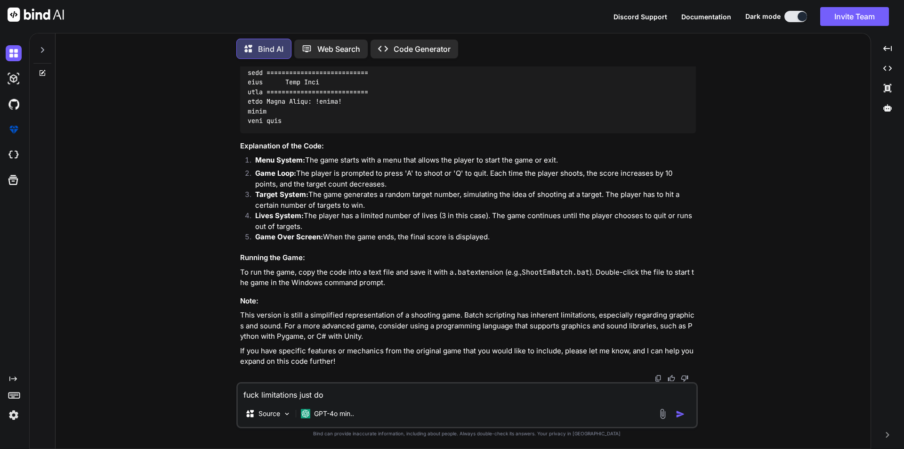
type textarea "fuck limitations just do"
type textarea "x"
type textarea "fuck limitations just do i"
type textarea "x"
type textarea "fuck limitations just do it"
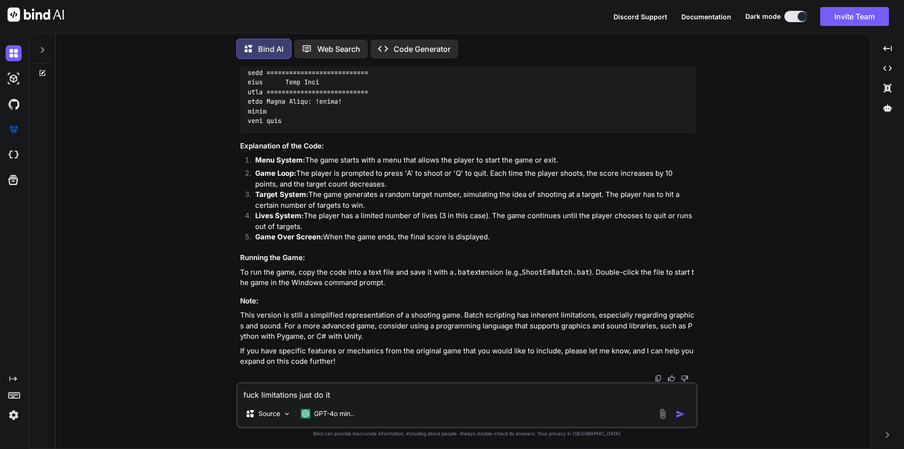
type textarea "x"
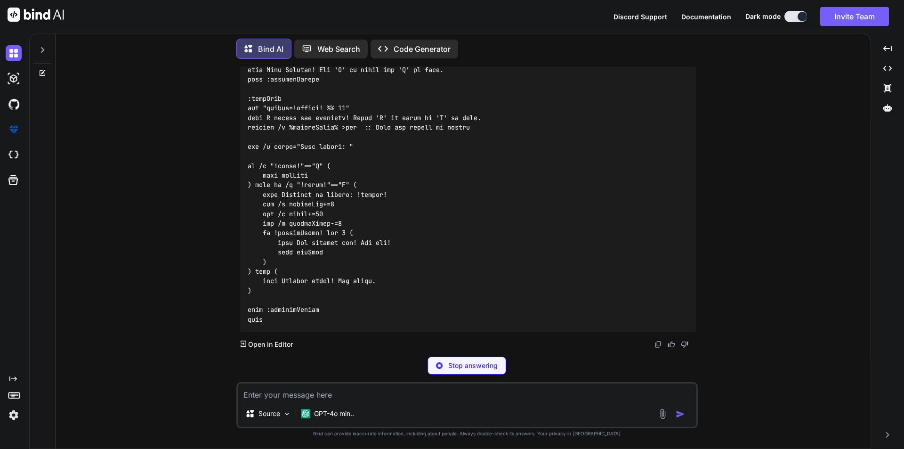
scroll to position [7676, 0]
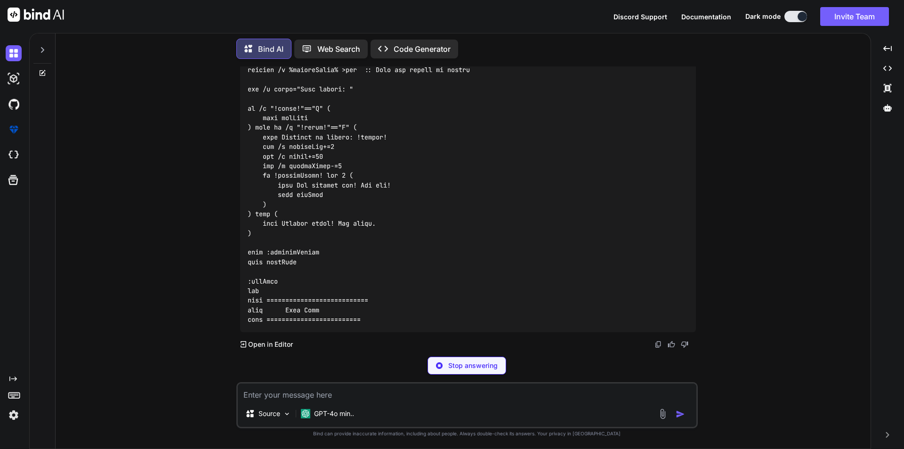
type textarea "x"
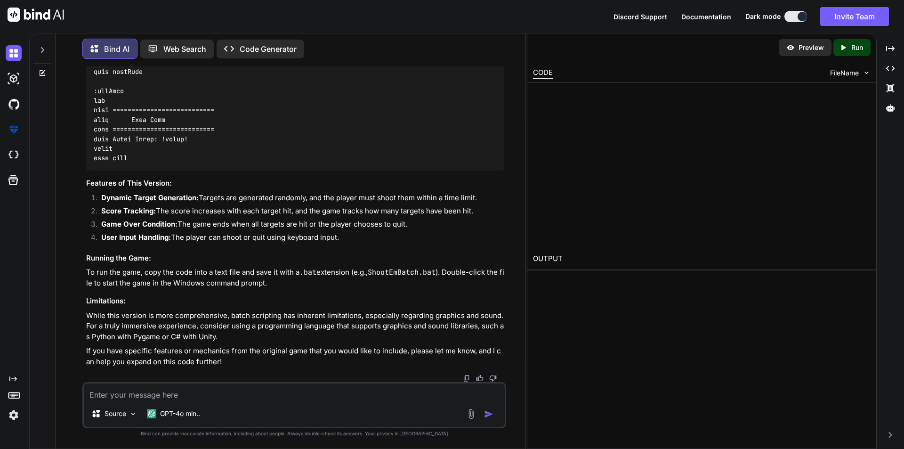
scroll to position [8347, 0]
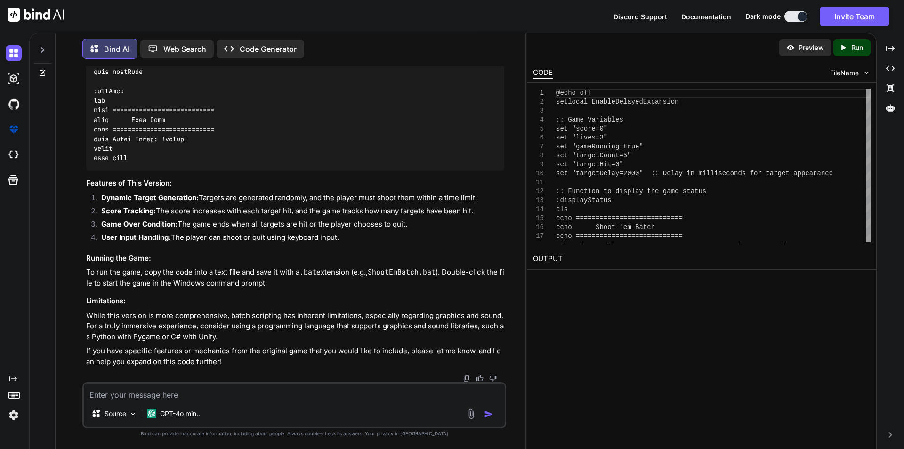
click at [282, 397] on textarea at bounding box center [294, 391] width 421 height 17
type textarea "use other languages too if needed"
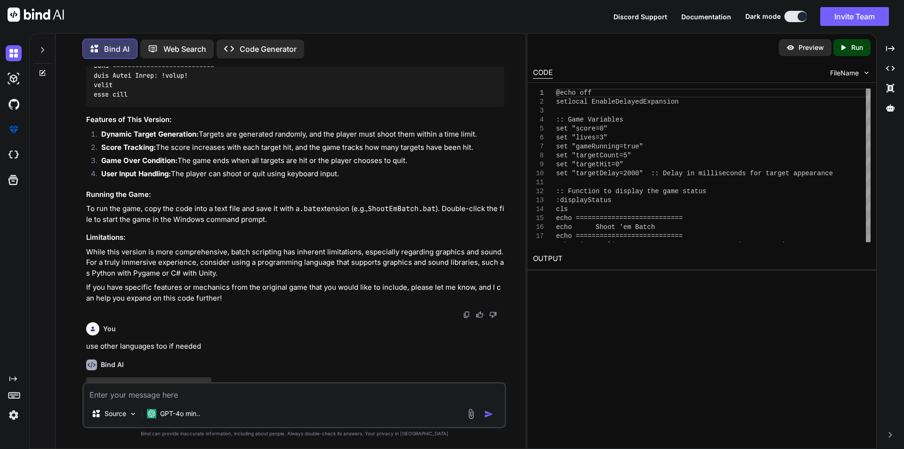
scroll to position [8447, 0]
